Goal: Information Seeking & Learning: Learn about a topic

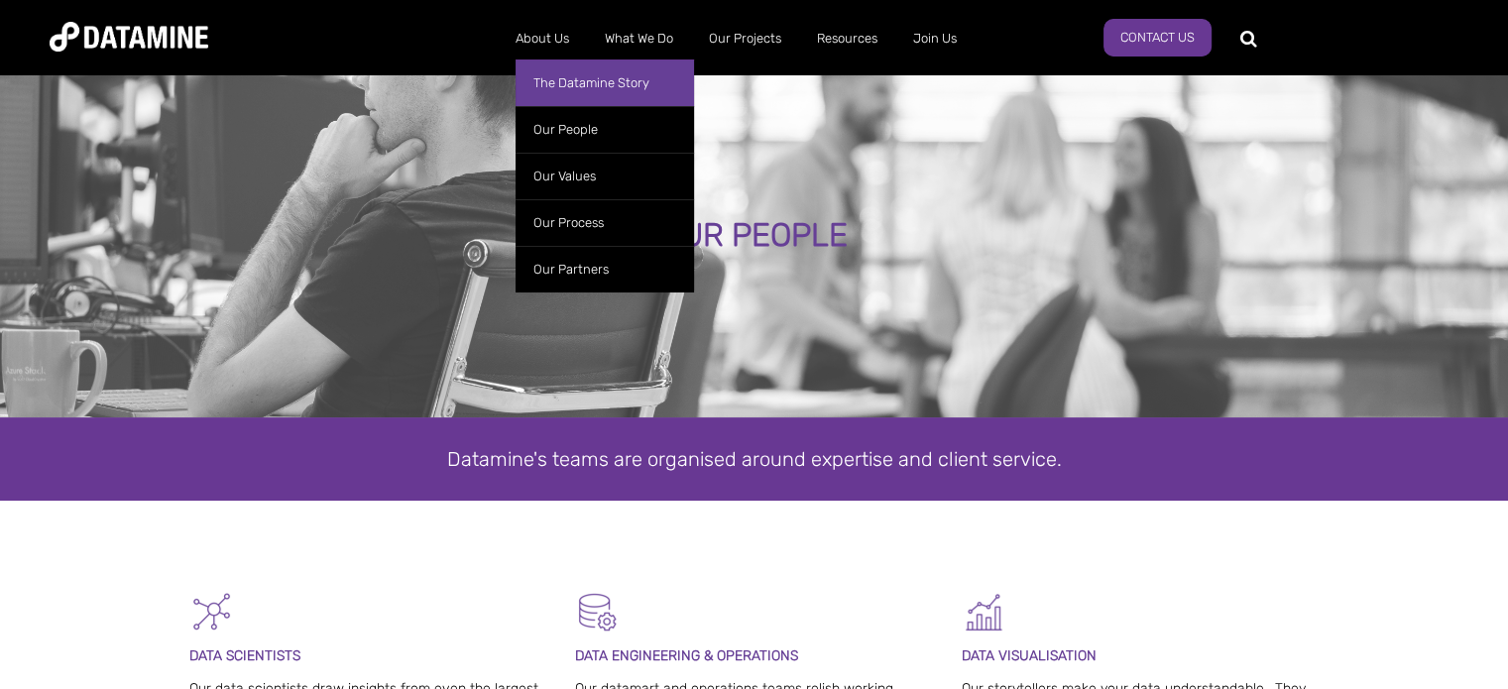
click at [564, 73] on link "The Datamine Story" at bounding box center [605, 82] width 178 height 47
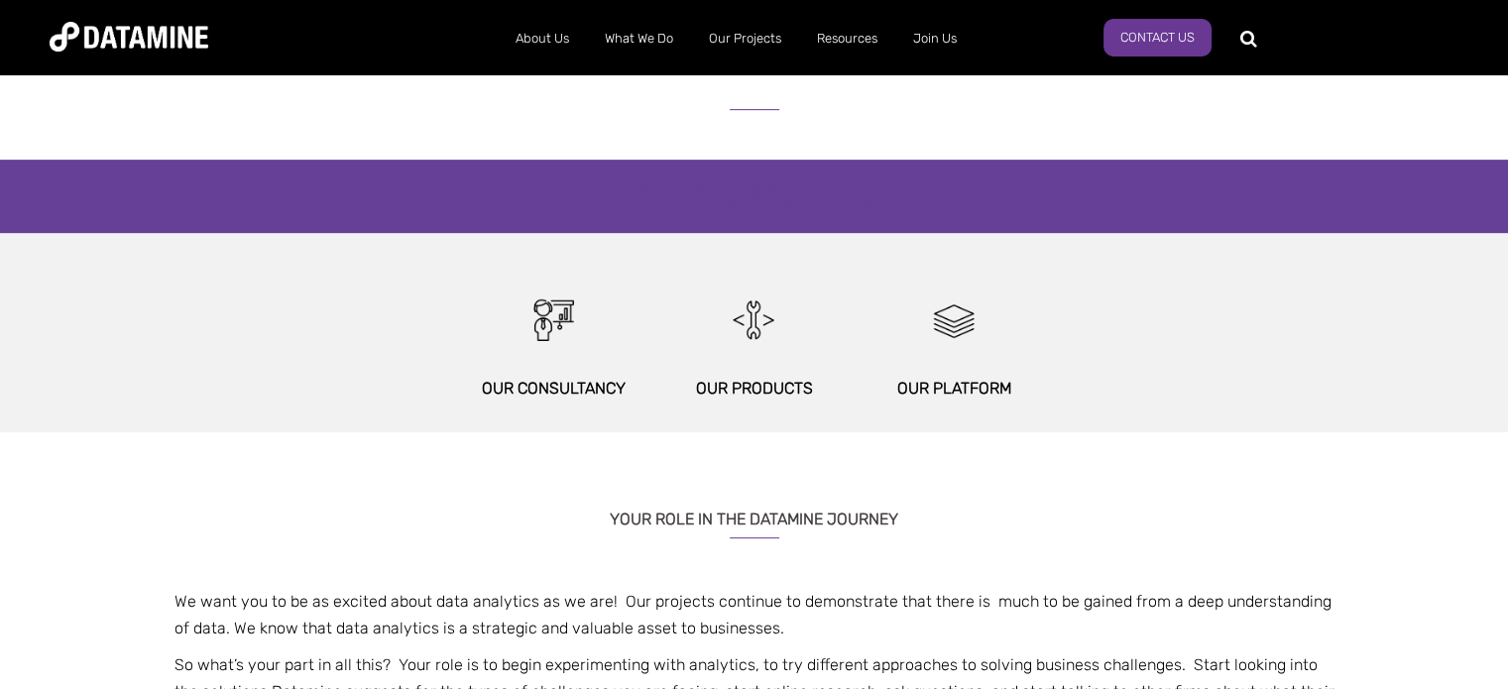
scroll to position [991, 0]
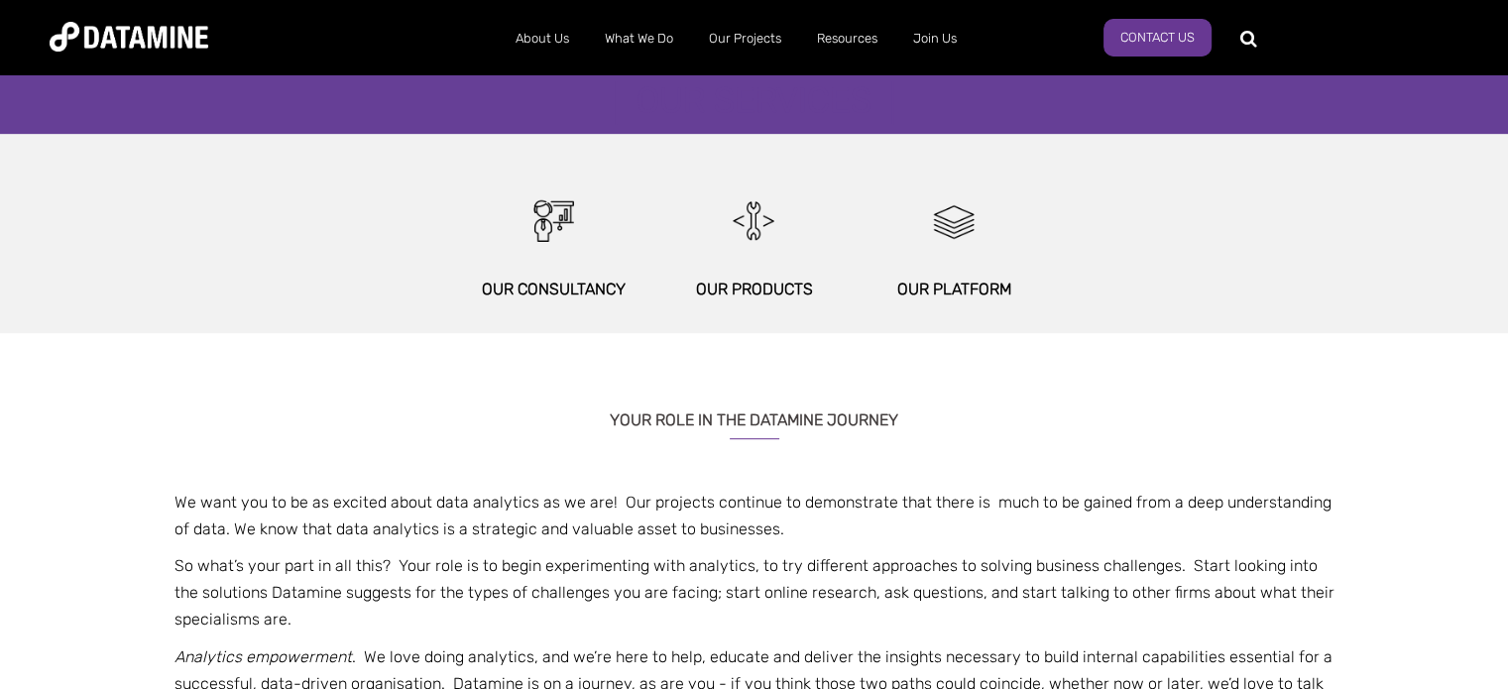
click at [551, 285] on p "Our Consultancy" at bounding box center [553, 289] width 200 height 27
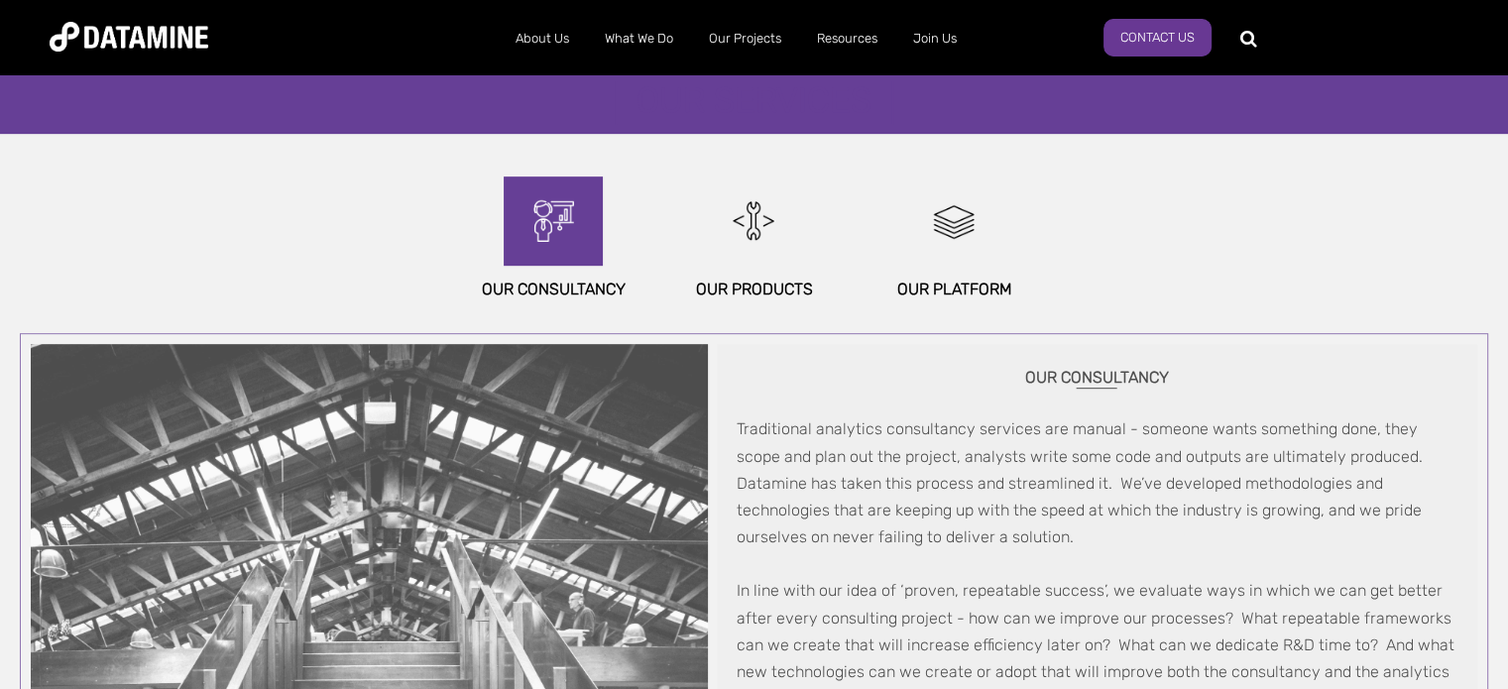
click at [550, 208] on img at bounding box center [553, 220] width 85 height 89
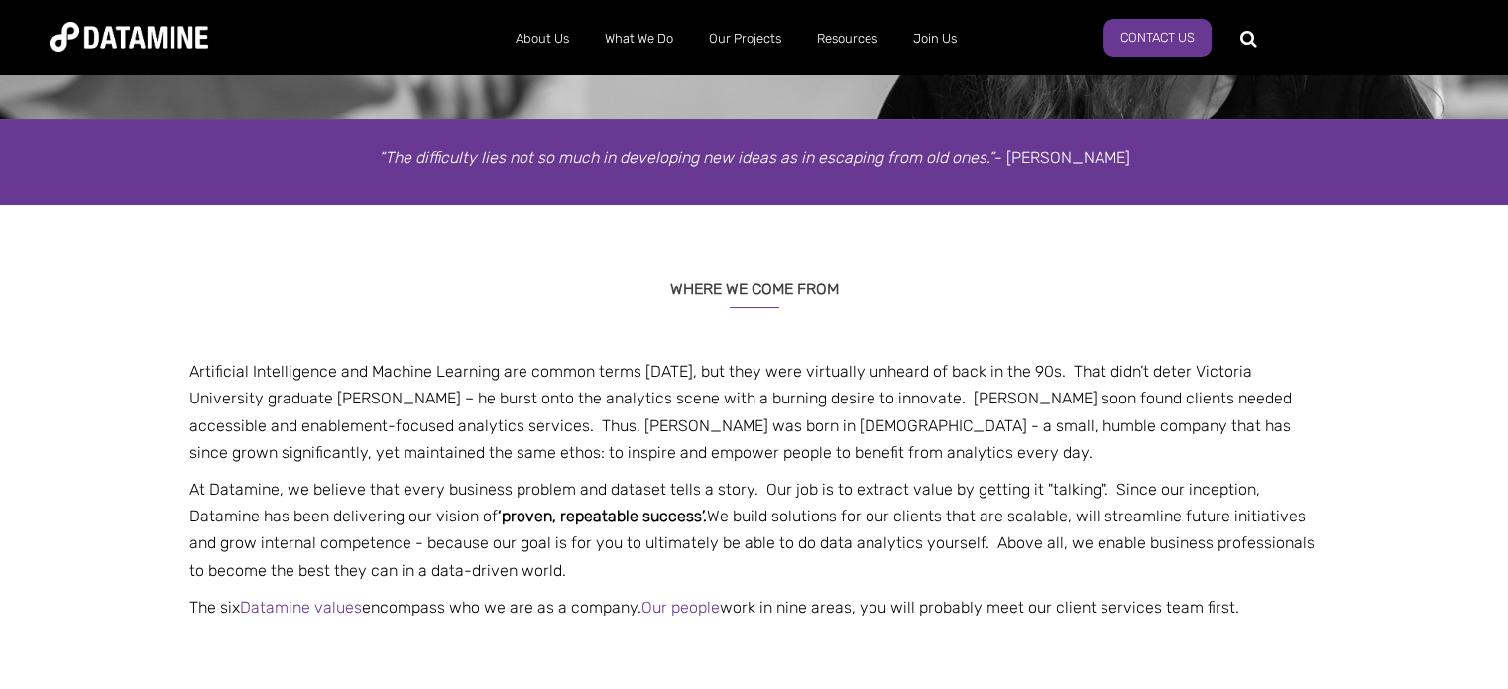
scroll to position [0, 0]
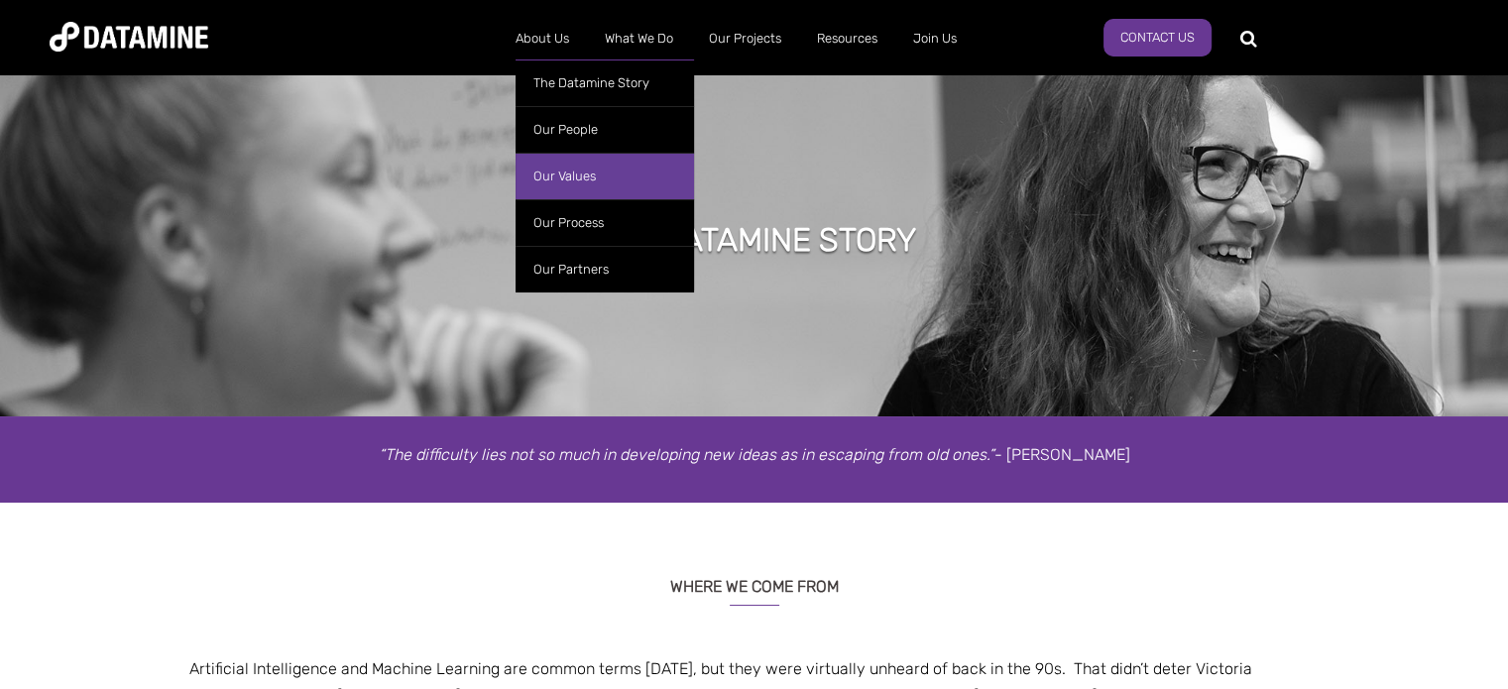
click at [576, 177] on link "Our Values" at bounding box center [605, 176] width 178 height 47
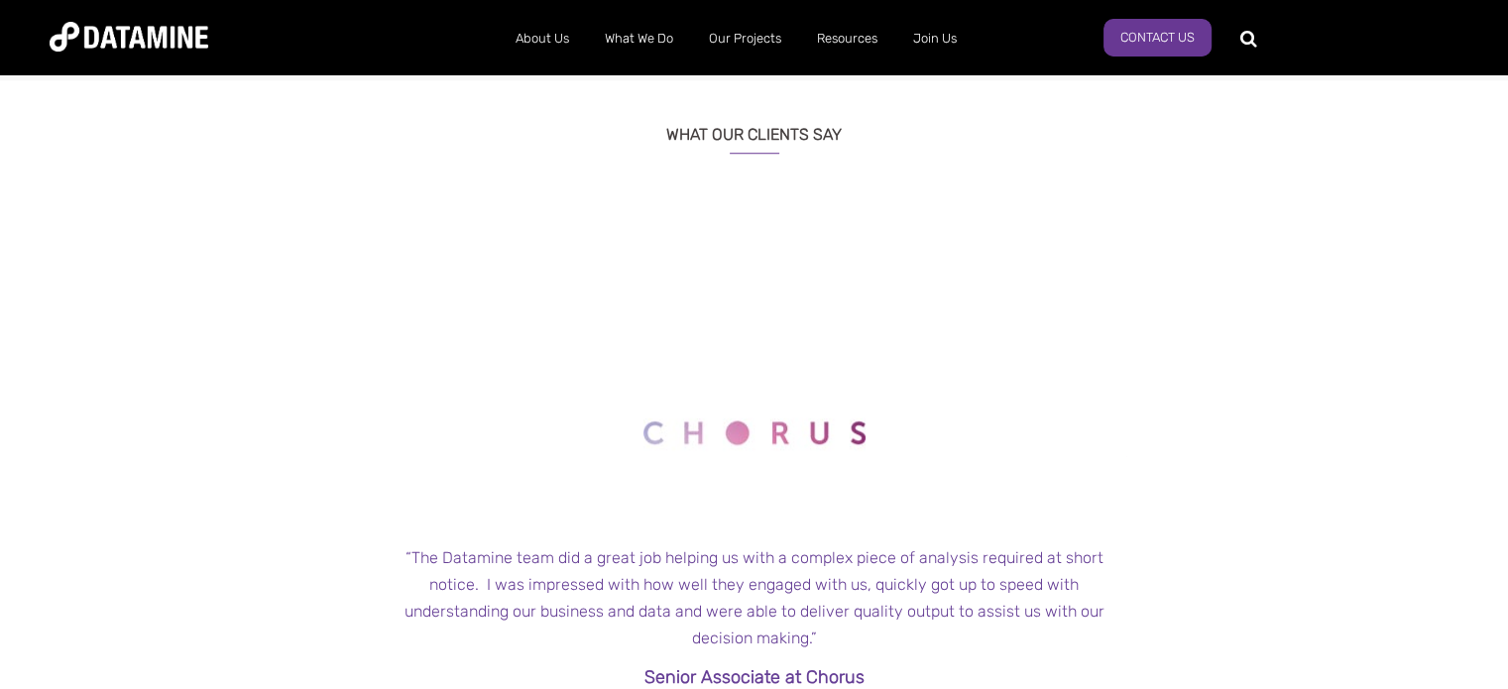
scroll to position [1685, 0]
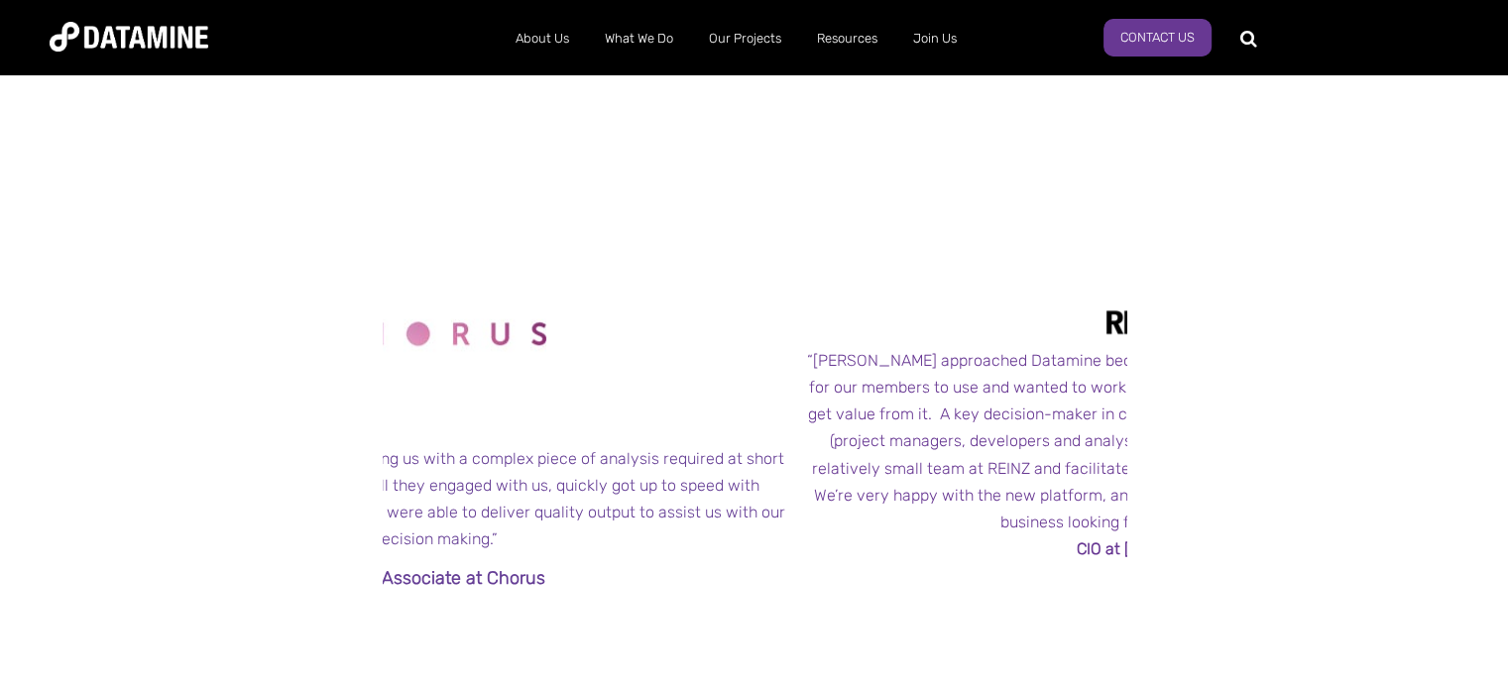
drag, startPoint x: 710, startPoint y: 293, endPoint x: 391, endPoint y: 300, distance: 319.3
click at [391, 300] on img at bounding box center [435, 329] width 222 height 211
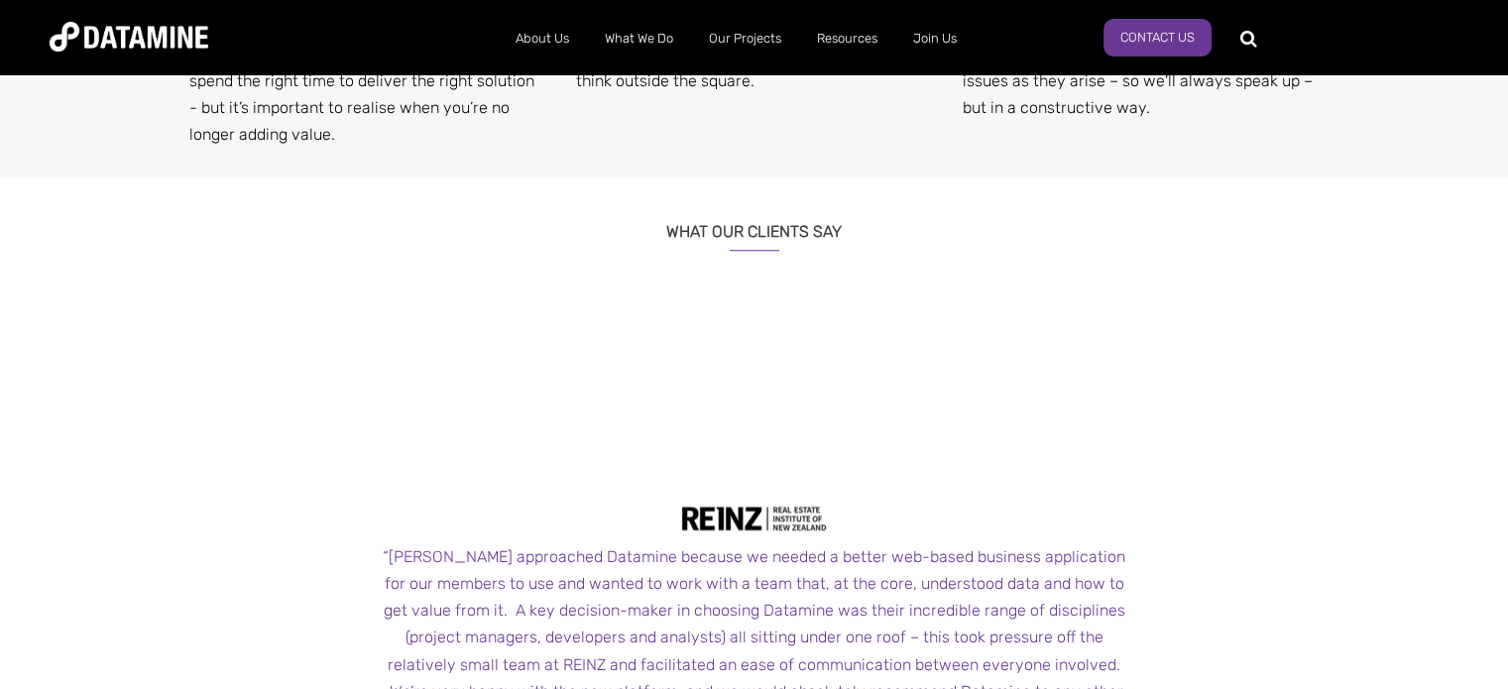
scroll to position [1487, 0]
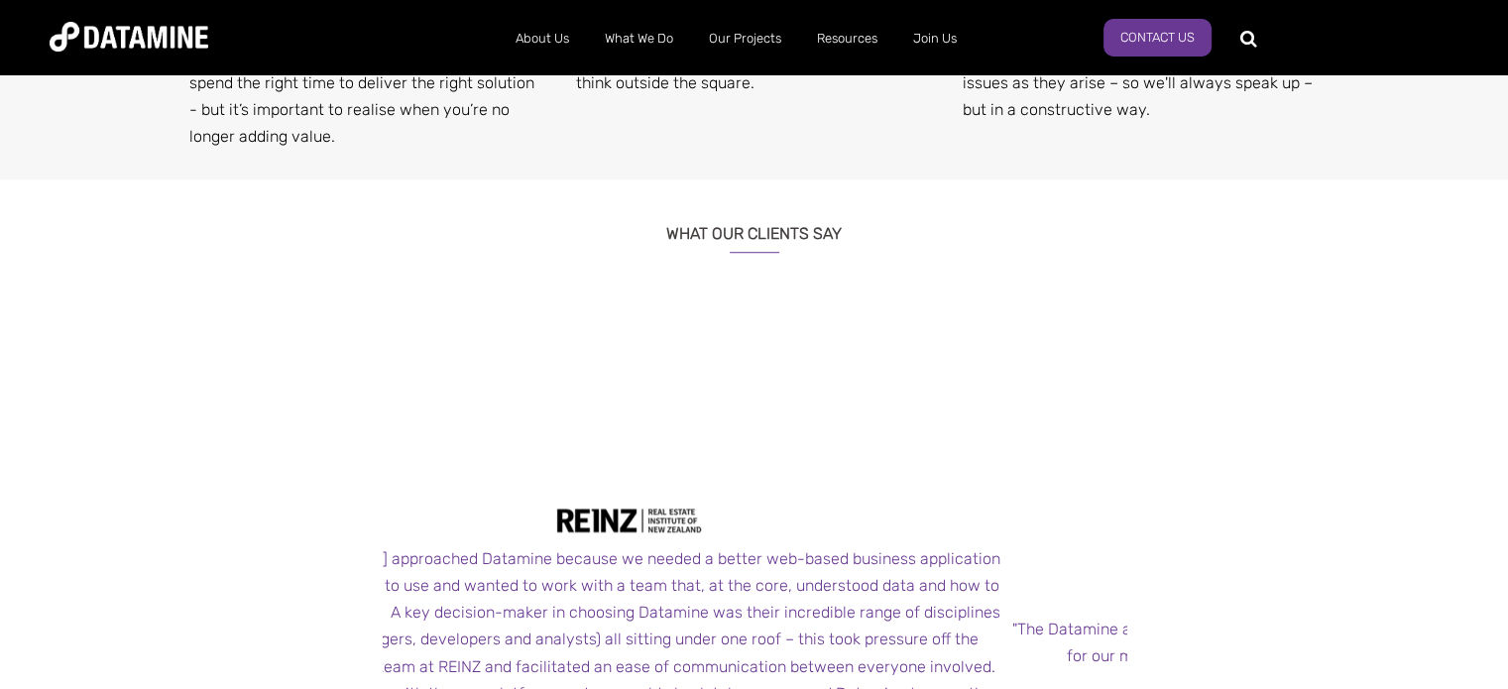
drag, startPoint x: 901, startPoint y: 376, endPoint x: 482, endPoint y: 370, distance: 419.4
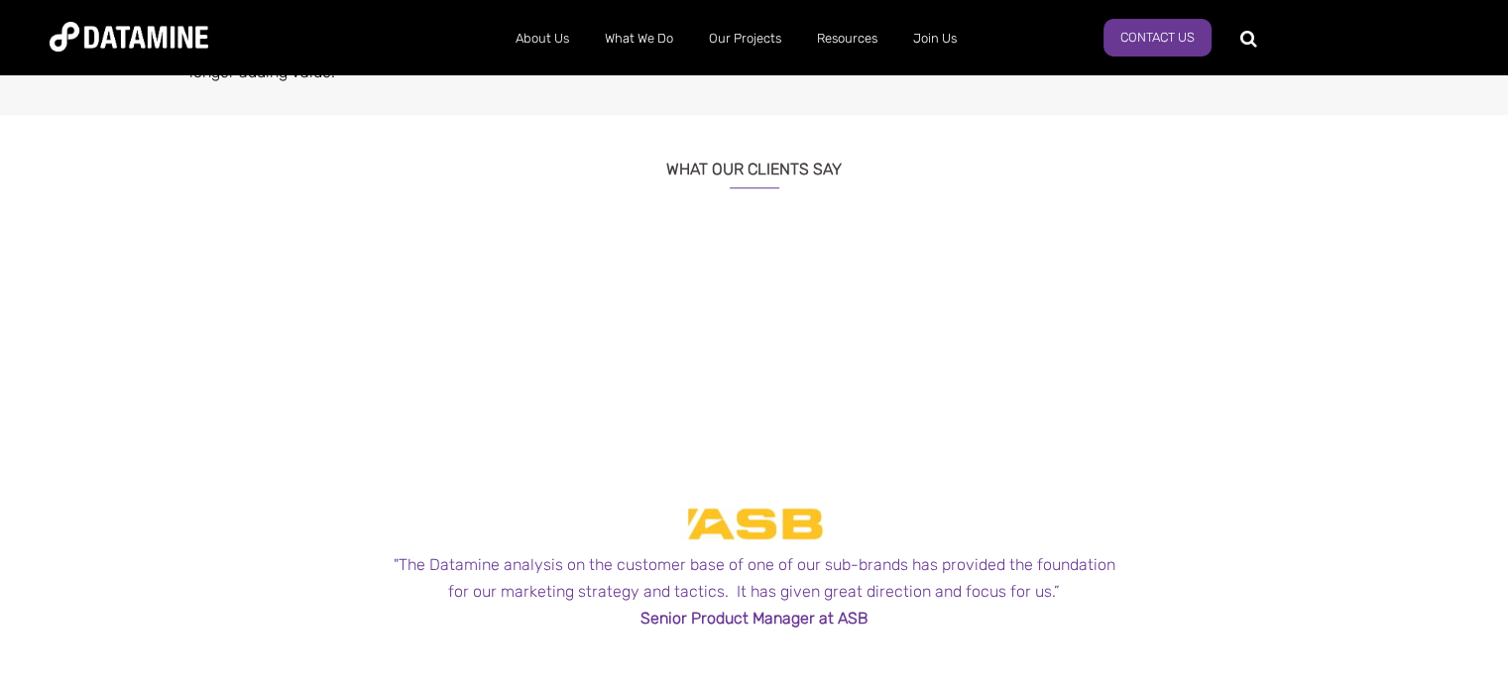
scroll to position [1586, 0]
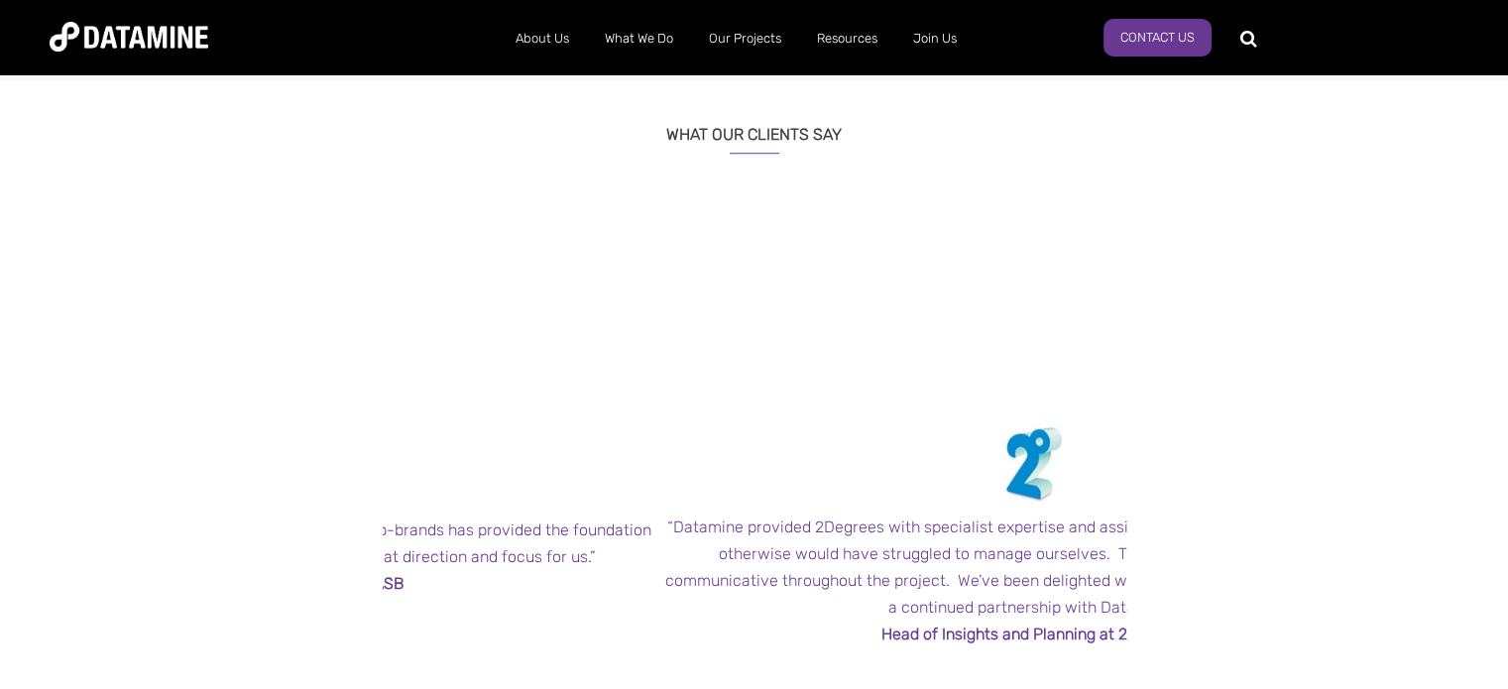
drag, startPoint x: 886, startPoint y: 339, endPoint x: 413, endPoint y: 306, distance: 474.0
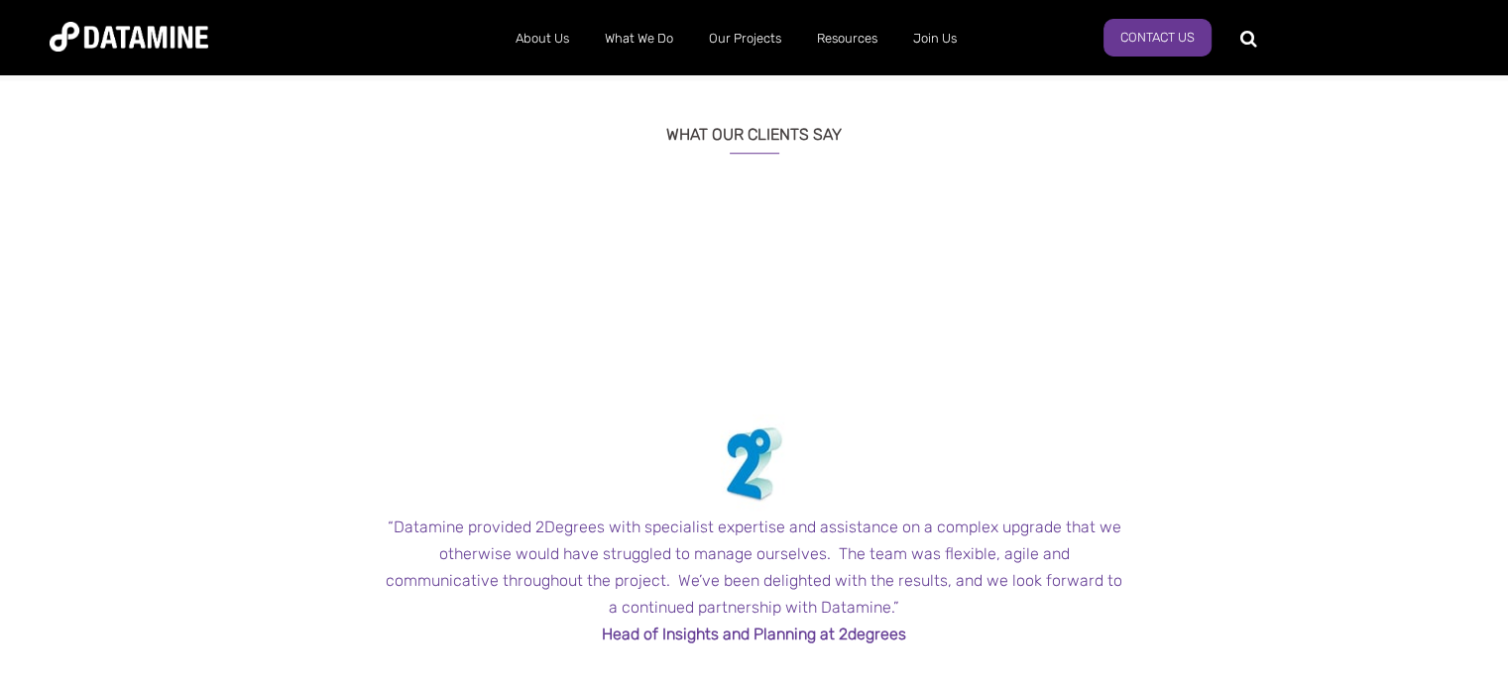
drag, startPoint x: 894, startPoint y: 312, endPoint x: 514, endPoint y: 295, distance: 381.1
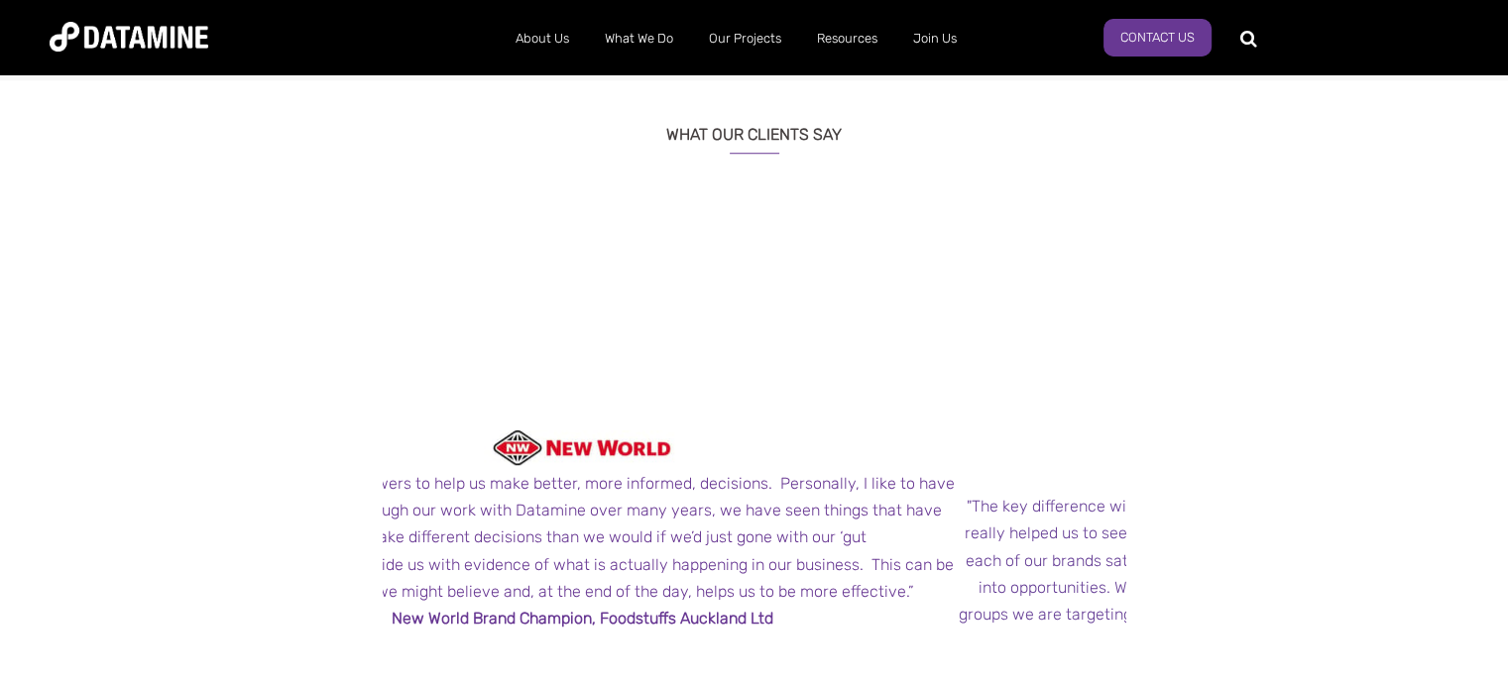
drag, startPoint x: 783, startPoint y: 309, endPoint x: 549, endPoint y: 300, distance: 234.1
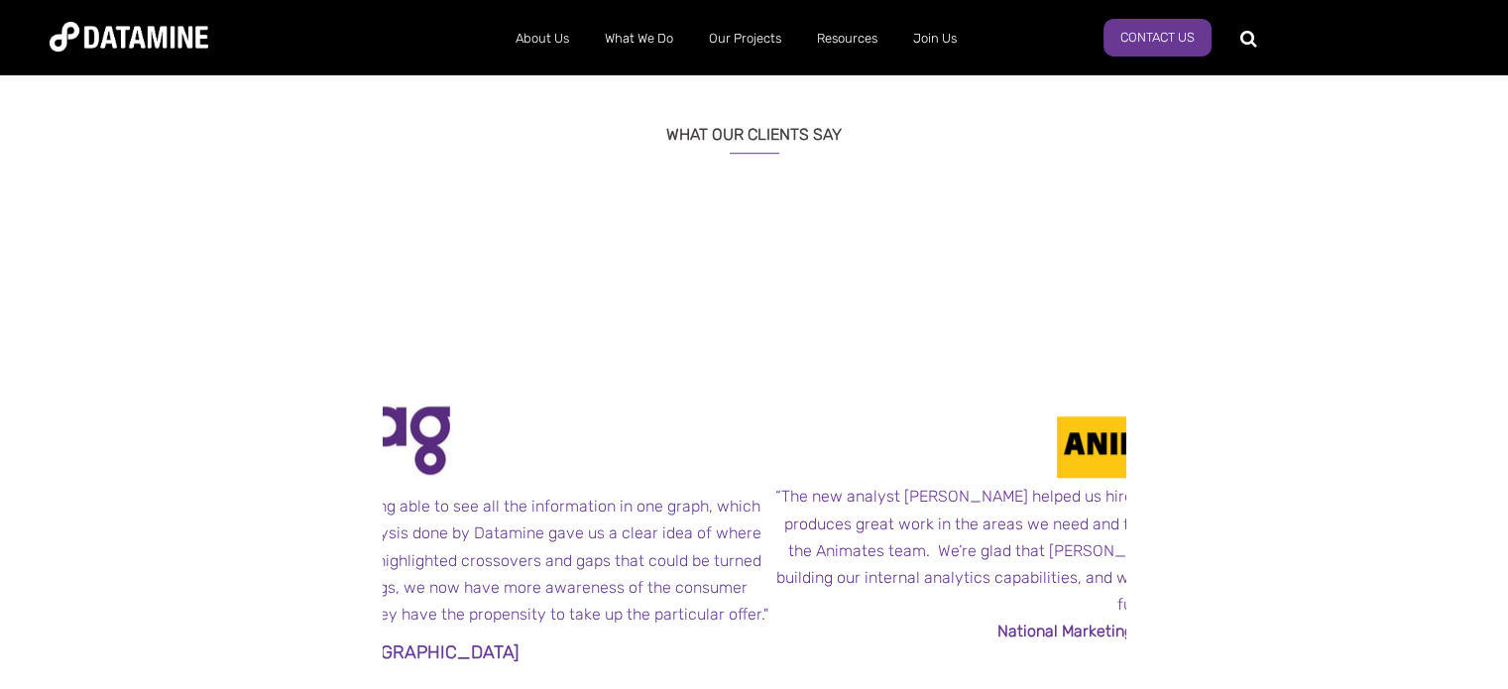
drag, startPoint x: 935, startPoint y: 306, endPoint x: 529, endPoint y: 297, distance: 405.6
click at [532, 297] on div ""Datamine’s consultants possess a unique combination of skills – marketing and …" at bounding box center [772, 530] width 11897 height 654
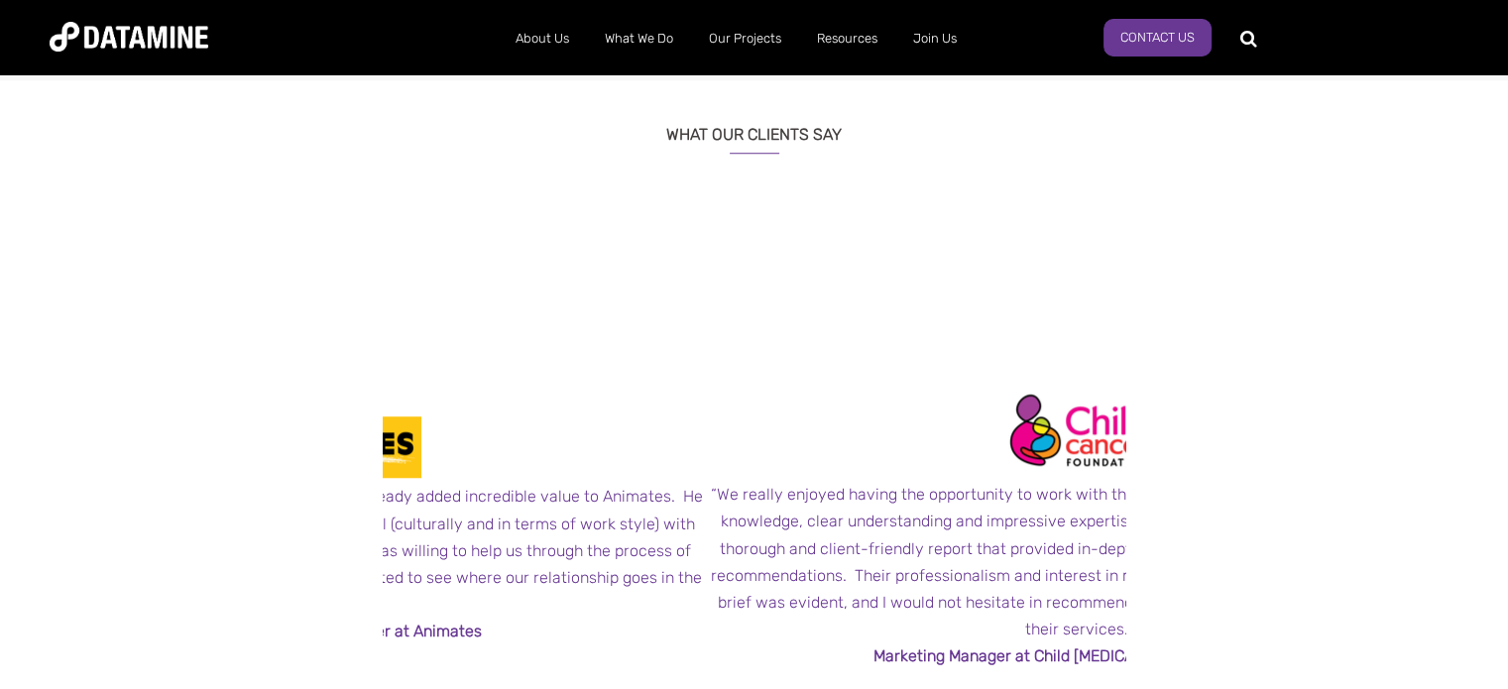
drag, startPoint x: 954, startPoint y: 308, endPoint x: 270, endPoint y: 305, distance: 684.1
click at [285, 304] on div "← "Datamine’s consultants possess a unique combination of skills – marketing an…" at bounding box center [754, 584] width 1160 height 763
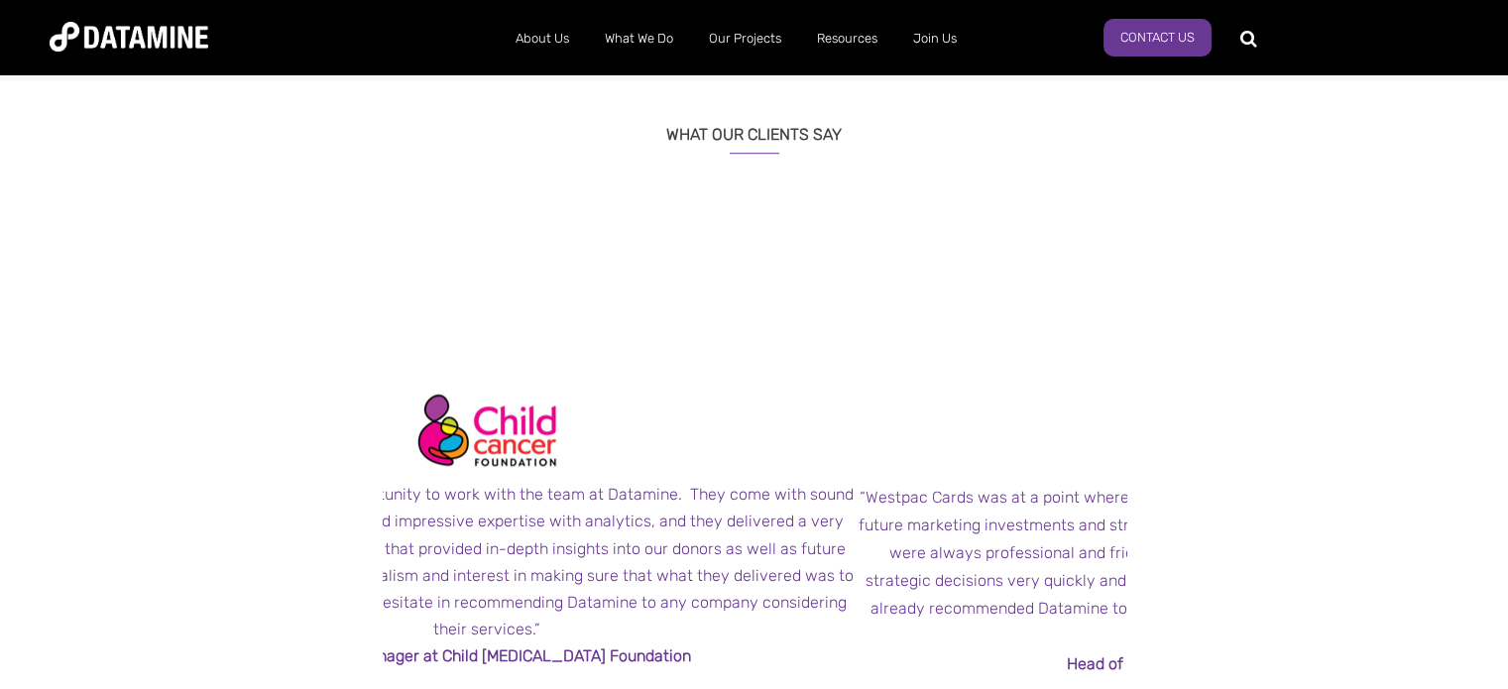
drag, startPoint x: 898, startPoint y: 318, endPoint x: 603, endPoint y: 315, distance: 295.5
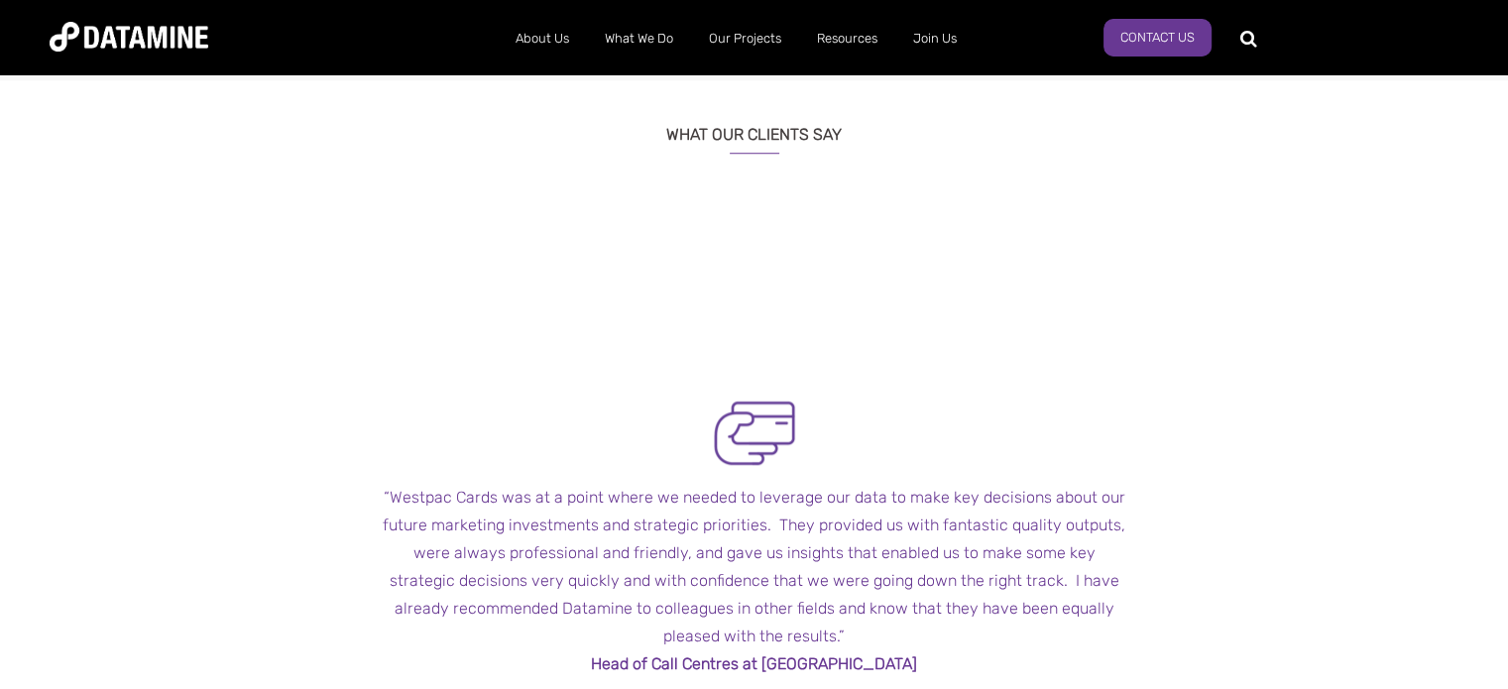
drag, startPoint x: 583, startPoint y: 314, endPoint x: 572, endPoint y: 312, distance: 11.1
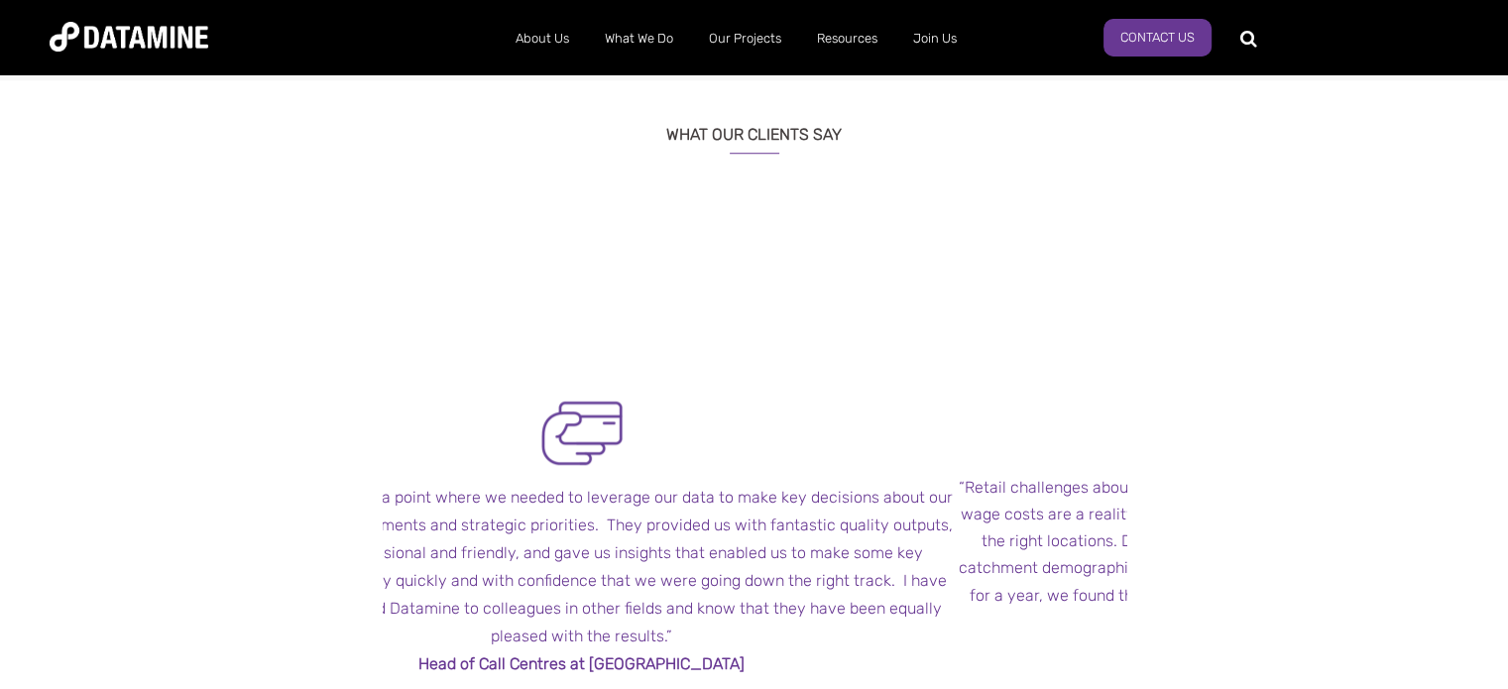
drag, startPoint x: 943, startPoint y: 328, endPoint x: 493, endPoint y: 327, distance: 450.1
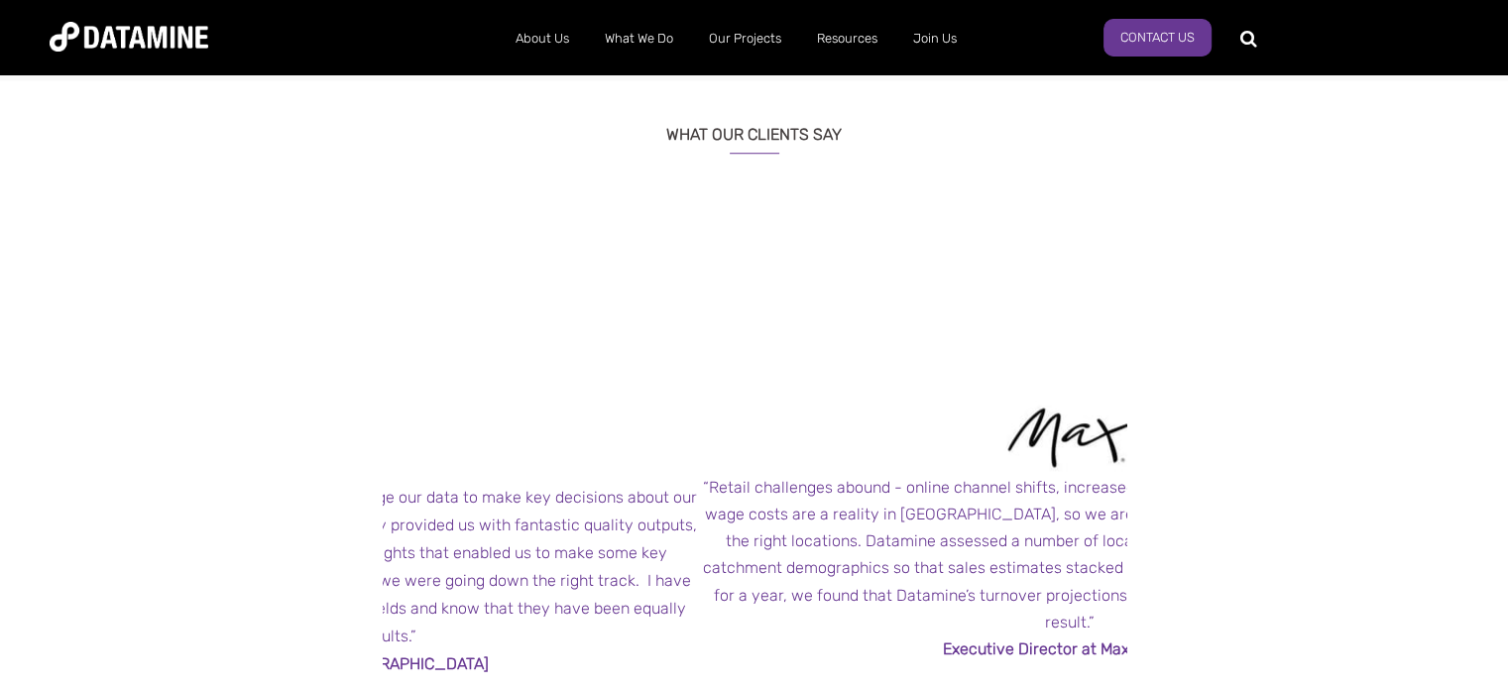
drag, startPoint x: 698, startPoint y: 341, endPoint x: 970, endPoint y: 344, distance: 271.7
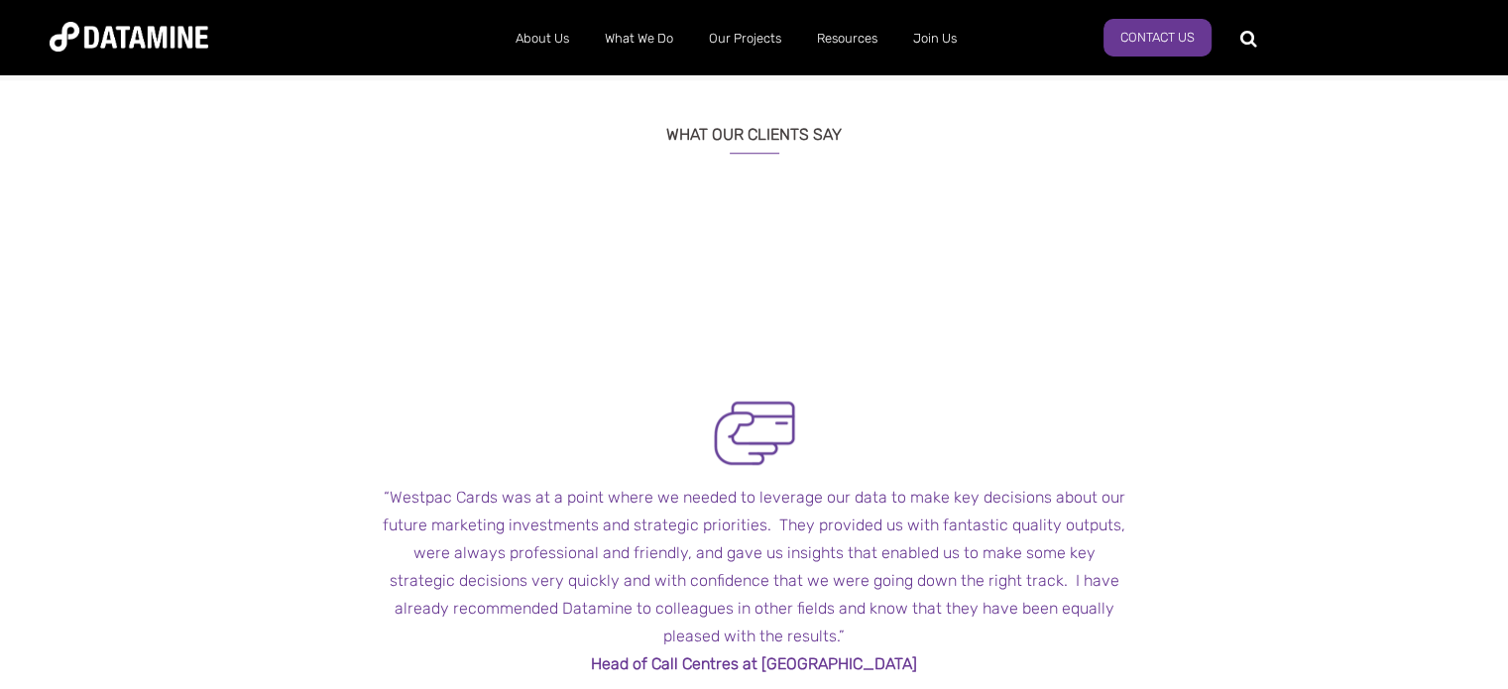
scroll to position [1685, 0]
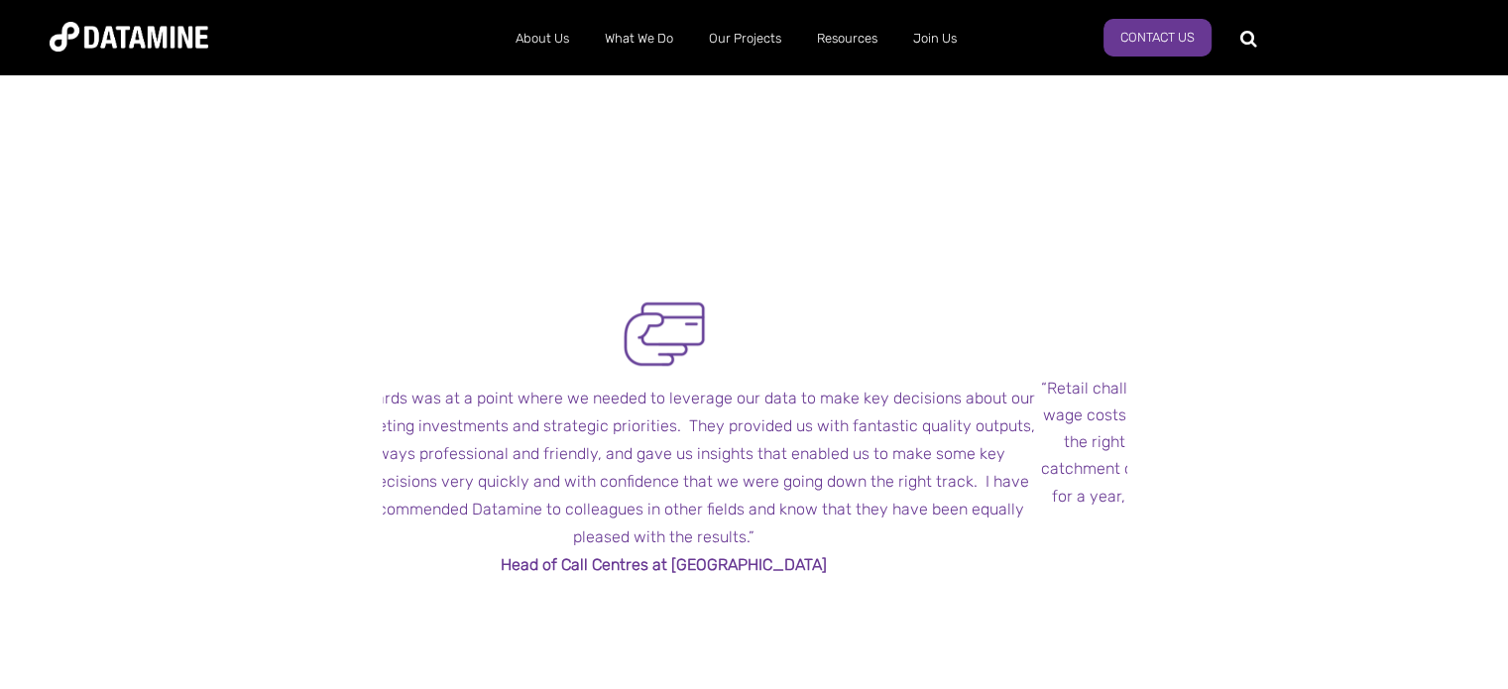
drag, startPoint x: 965, startPoint y: 292, endPoint x: 539, endPoint y: 267, distance: 426.1
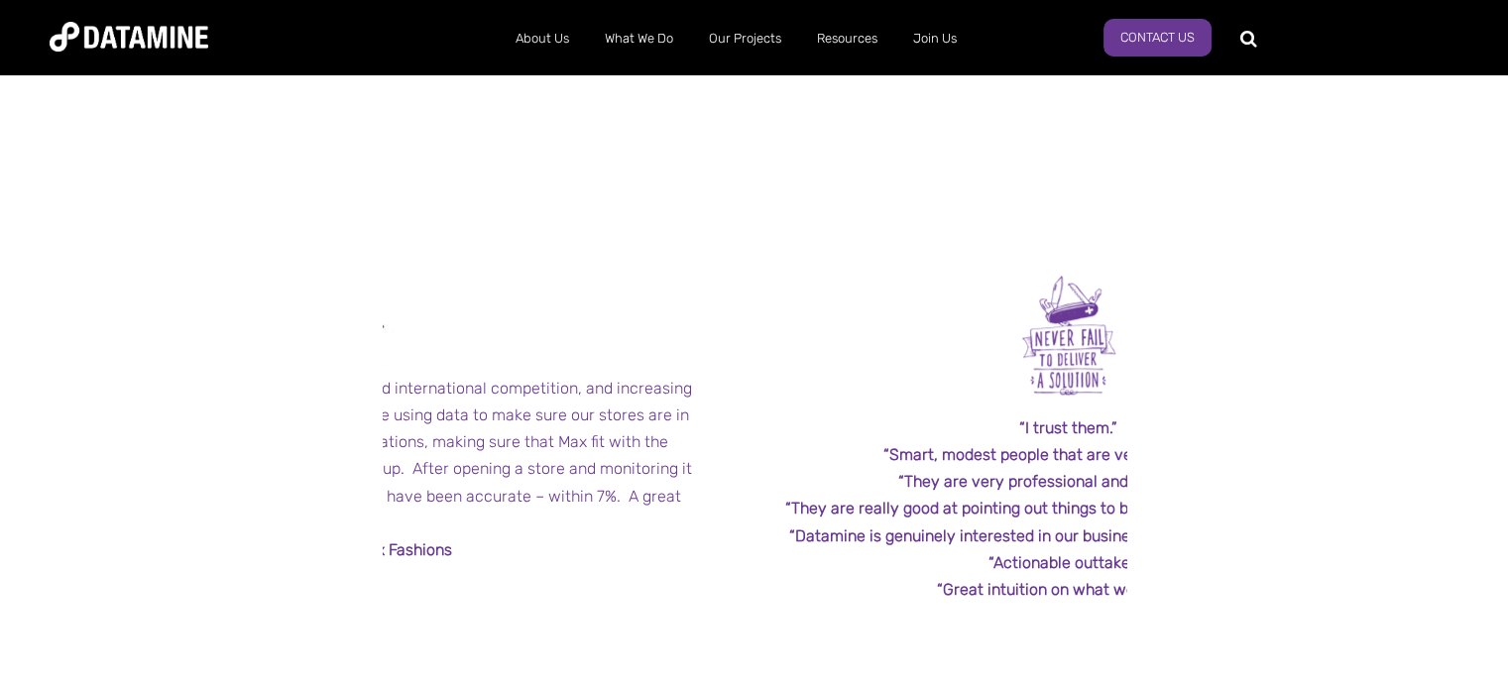
drag, startPoint x: 909, startPoint y: 296, endPoint x: 408, endPoint y: 278, distance: 501.0
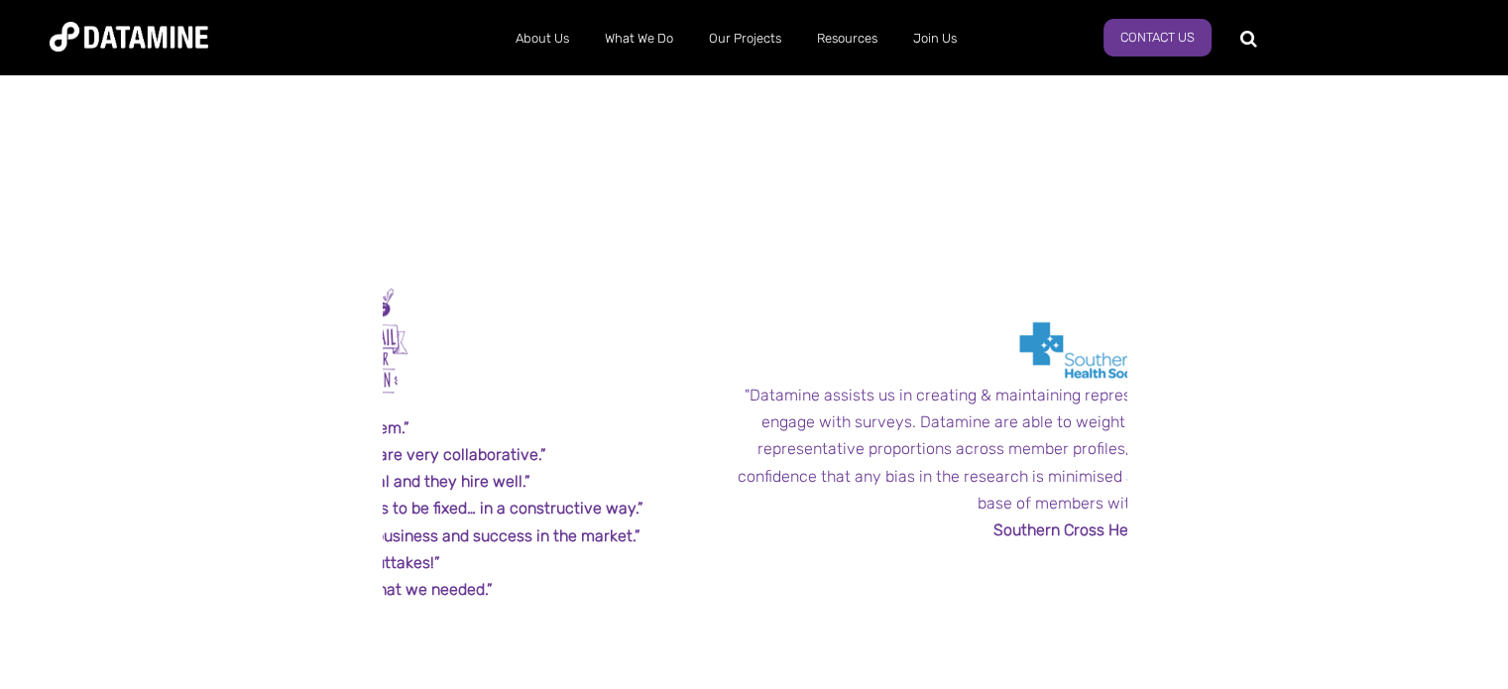
drag, startPoint x: 869, startPoint y: 304, endPoint x: 267, endPoint y: 276, distance: 603.5
click at [267, 276] on div "← "Datamine’s consultants possess a unique combination of skills – marketing an…" at bounding box center [754, 485] width 1160 height 763
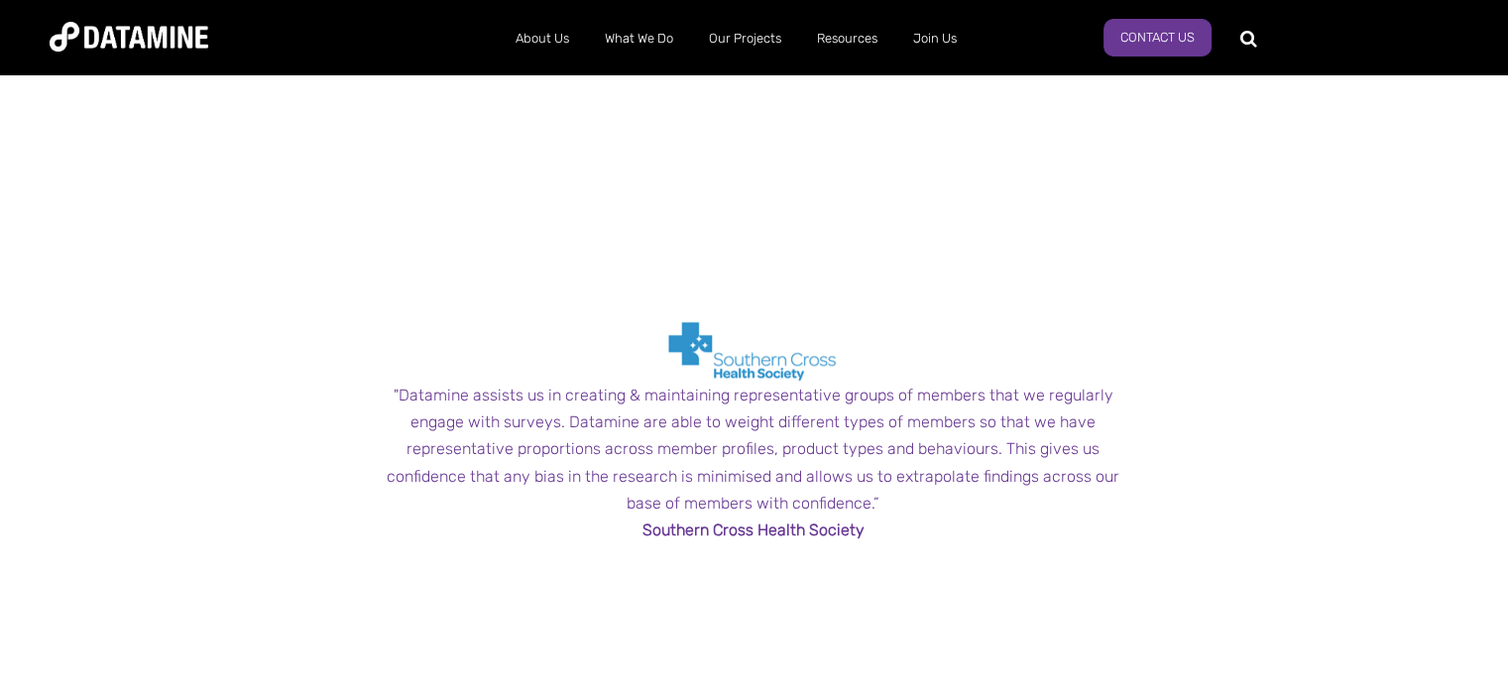
drag, startPoint x: 850, startPoint y: 311, endPoint x: 391, endPoint y: 303, distance: 459.1
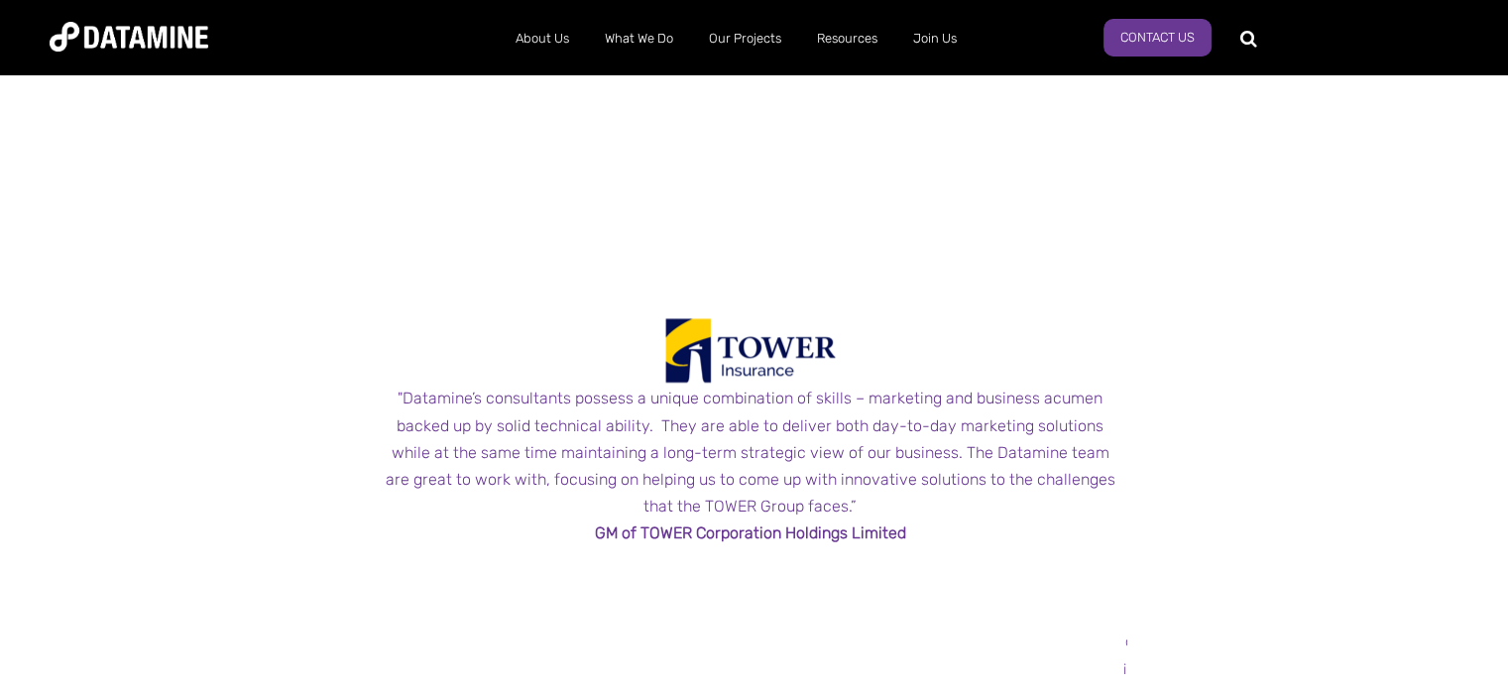
drag, startPoint x: 900, startPoint y: 316, endPoint x: 346, endPoint y: 300, distance: 554.4
click at [349, 300] on div "← "Datamine’s consultants possess a unique combination of skills – marketing an…" at bounding box center [754, 485] width 1160 height 763
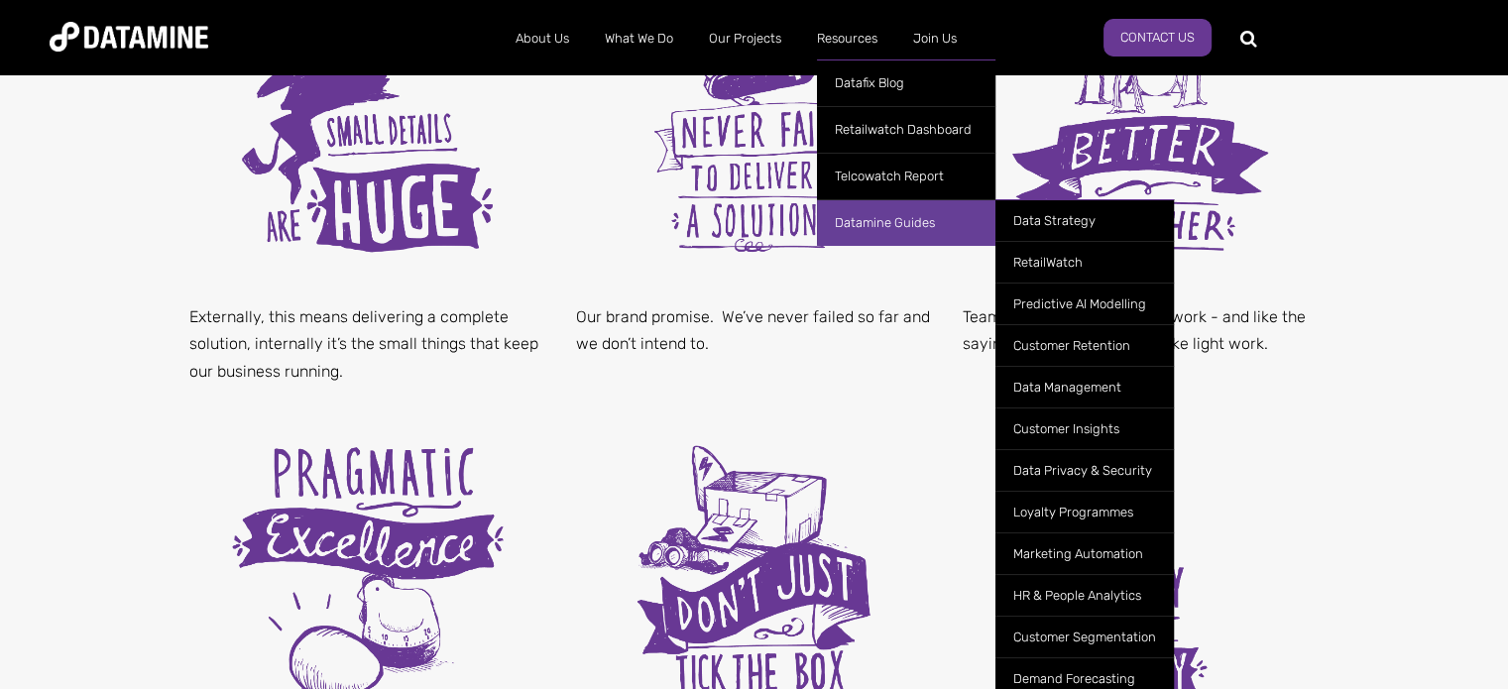
scroll to position [694, 0]
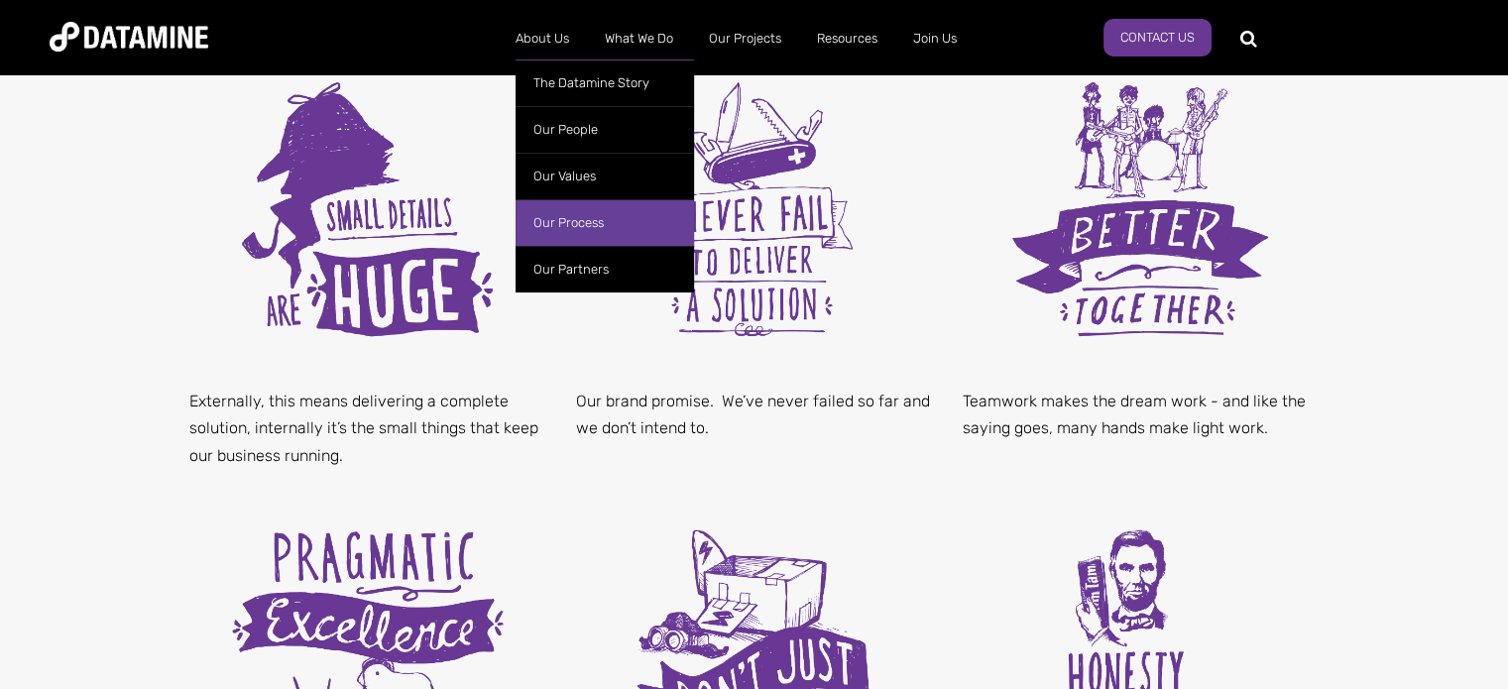
click at [587, 222] on link "Our Process" at bounding box center [605, 222] width 178 height 47
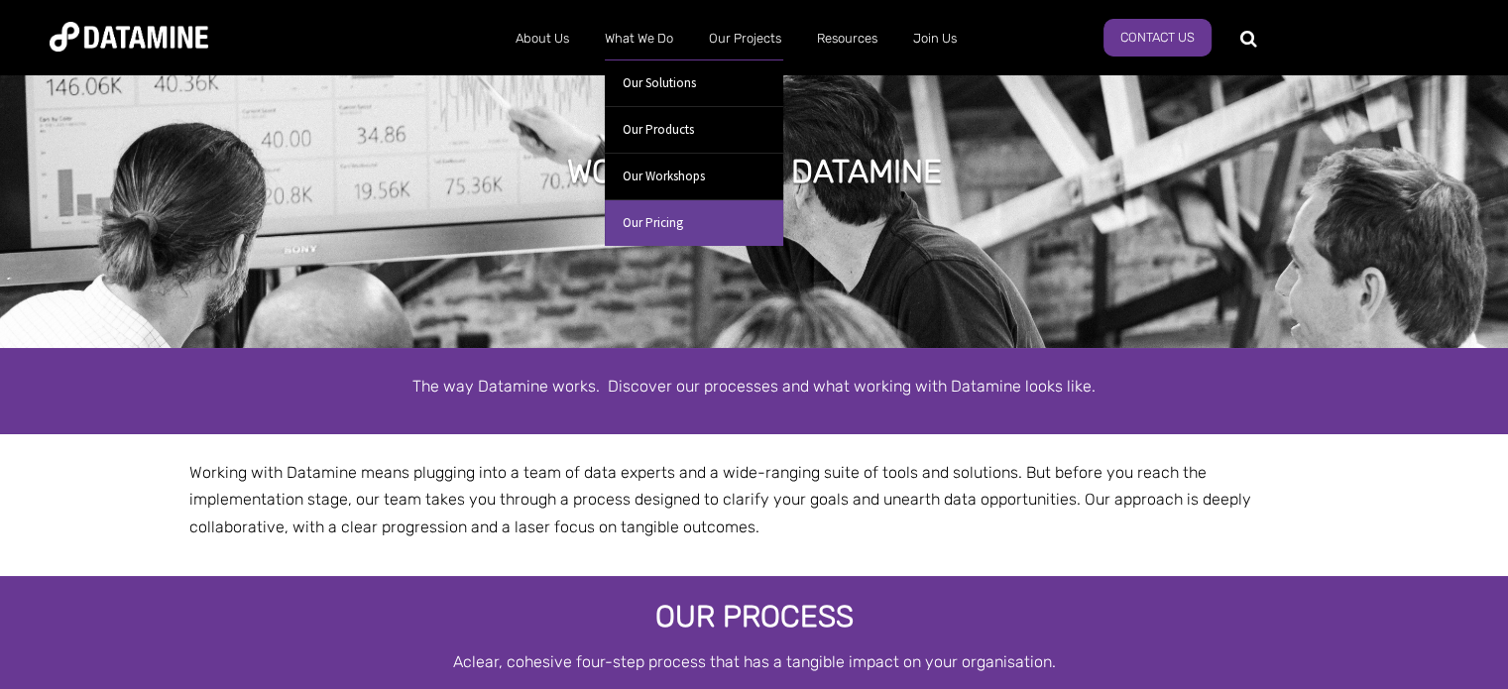
click at [658, 216] on link "Our Pricing" at bounding box center [694, 222] width 178 height 47
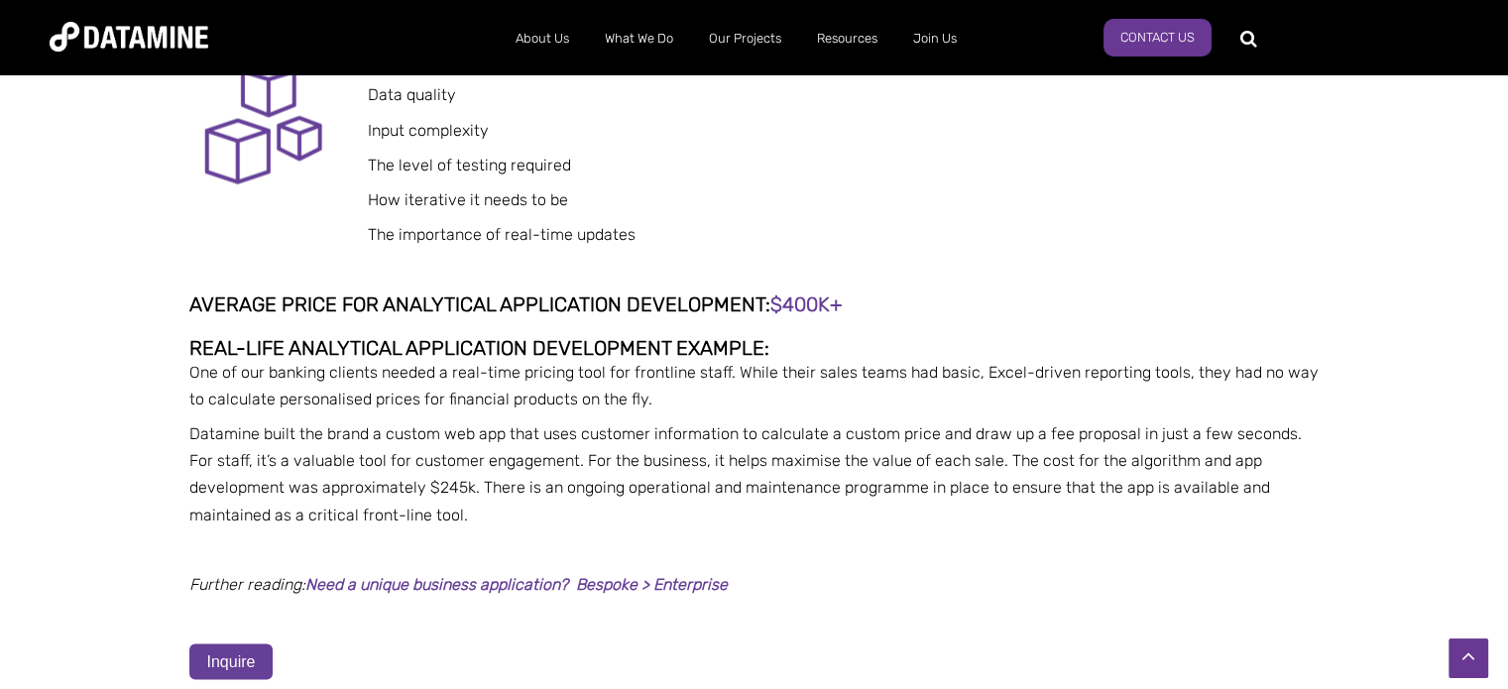
scroll to position [3569, 0]
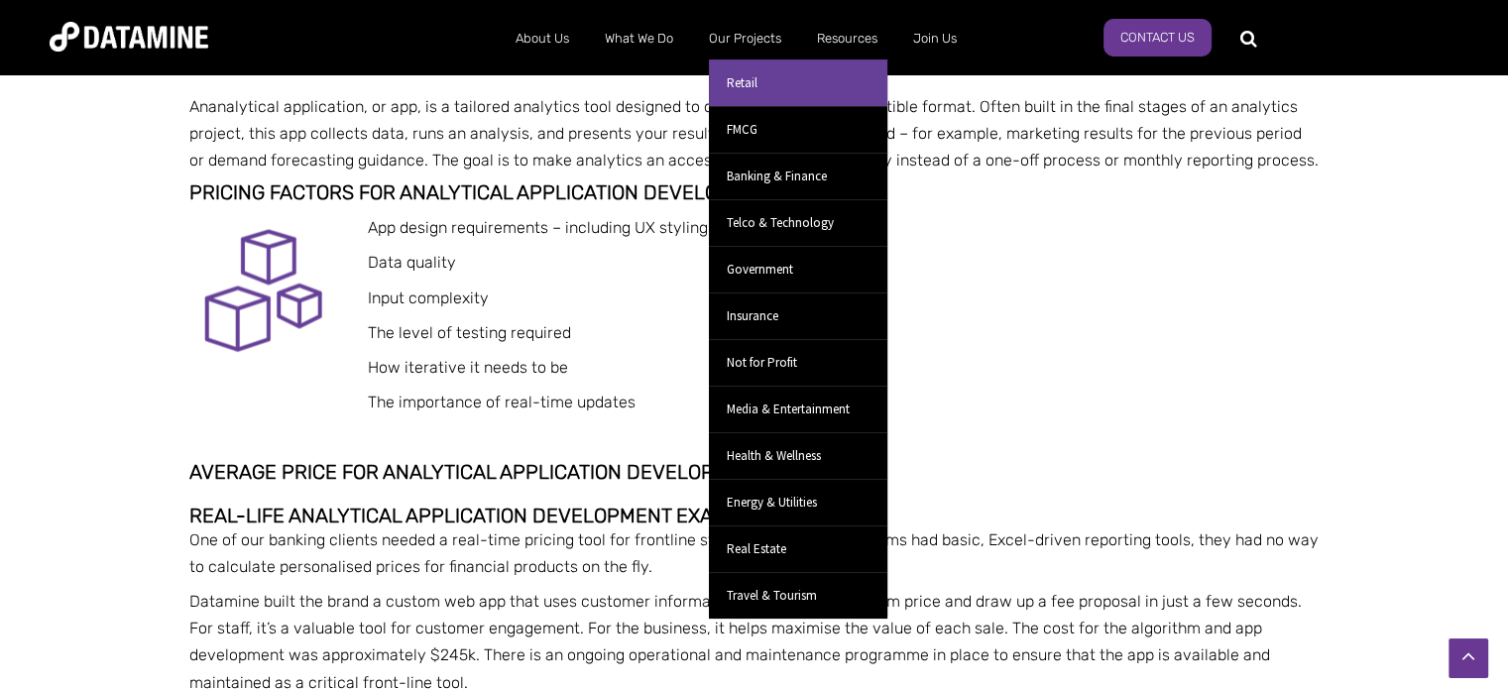
click at [744, 82] on link "Retail" at bounding box center [798, 82] width 178 height 47
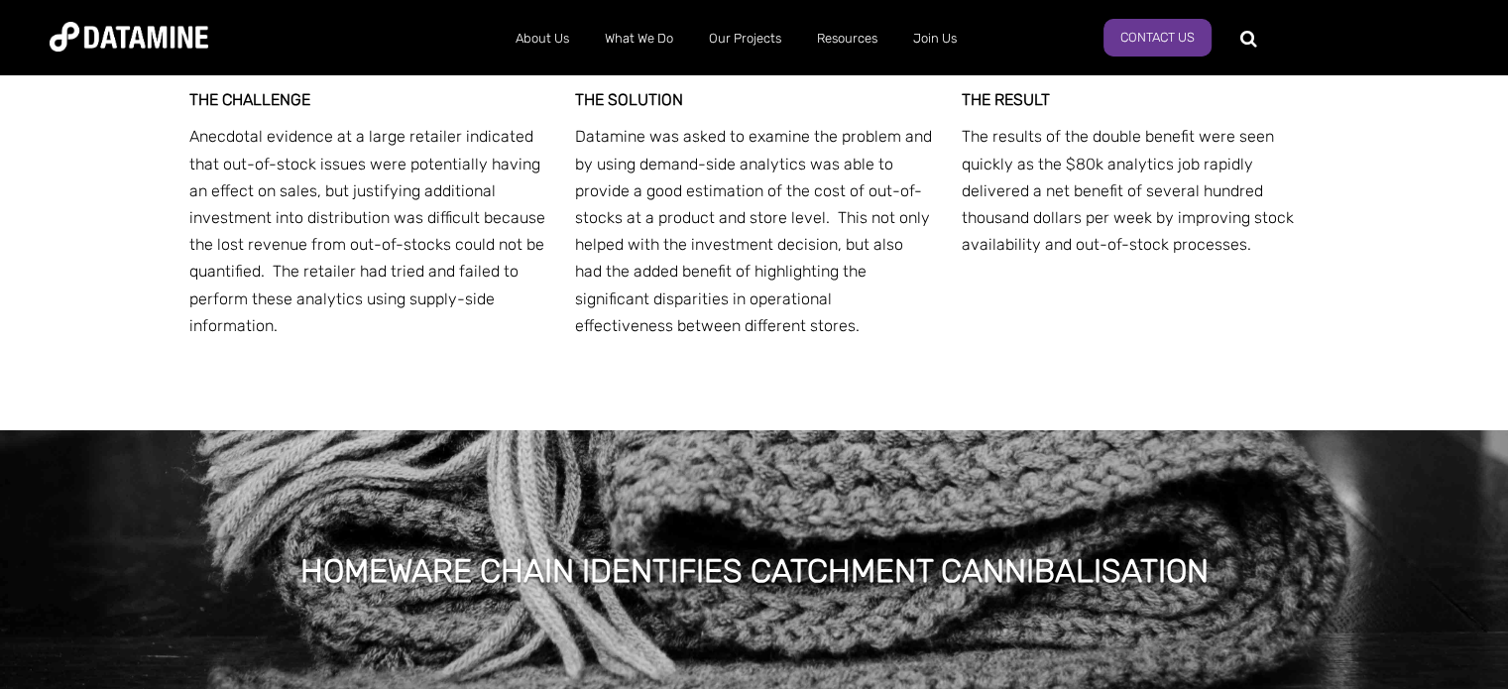
scroll to position [7535, 0]
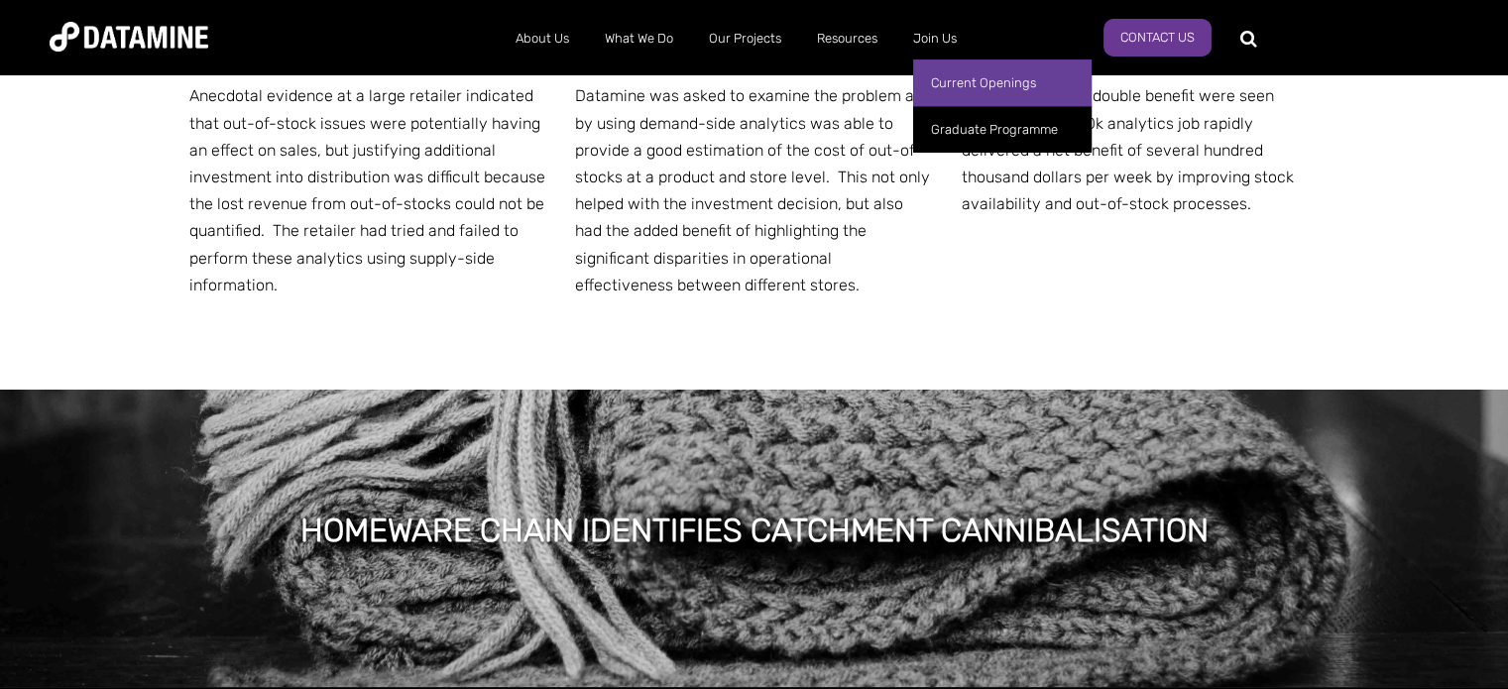
click at [967, 80] on link "Current Openings" at bounding box center [1002, 82] width 178 height 47
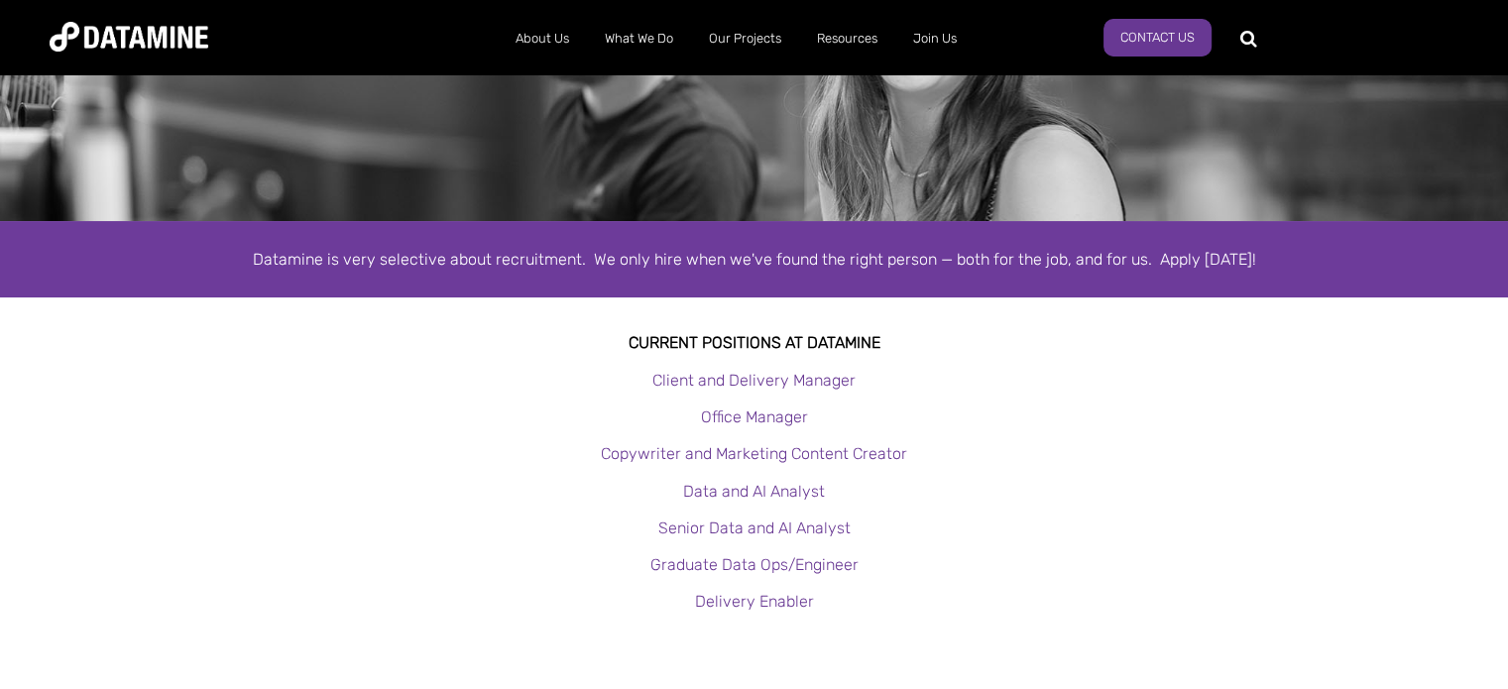
scroll to position [397, 0]
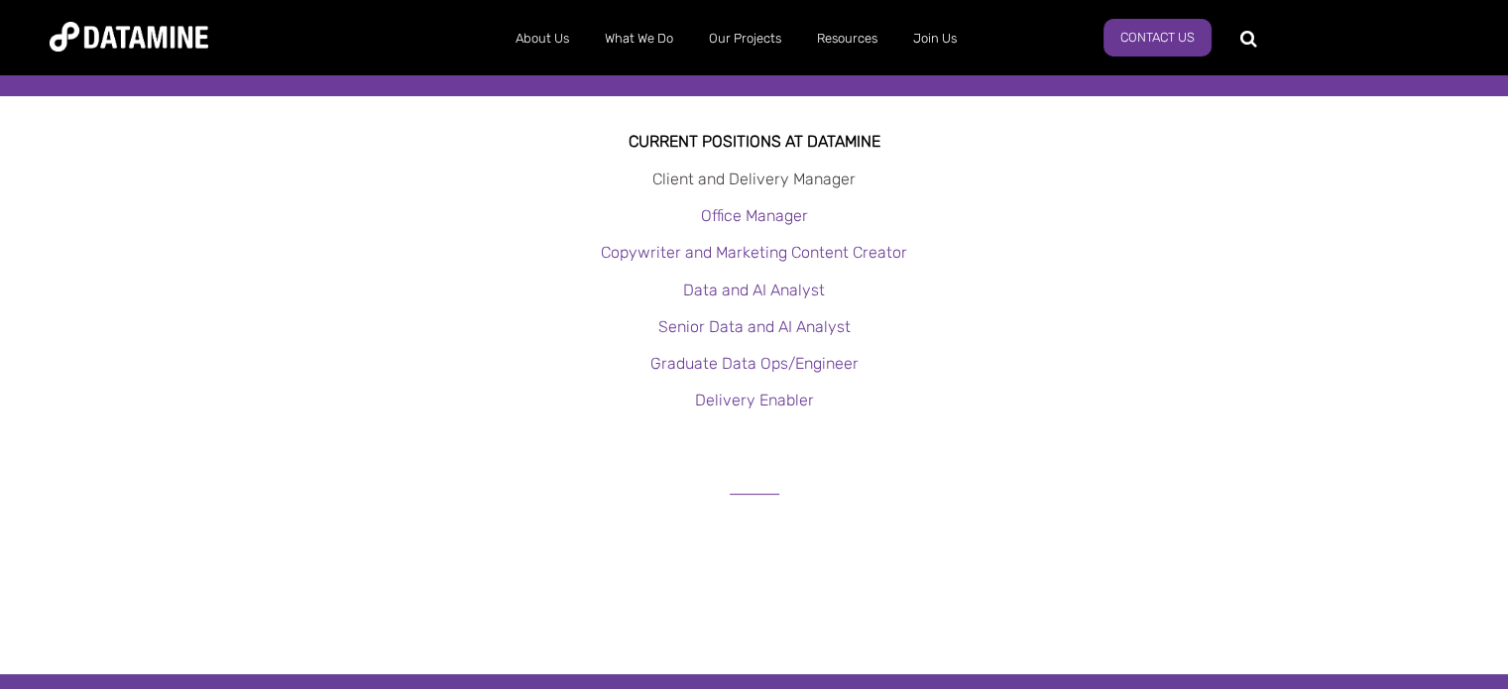
click at [833, 174] on link "Client and Delivery Manager" at bounding box center [753, 179] width 203 height 19
